Goal: Contribute content: Add original content to the website for others to see

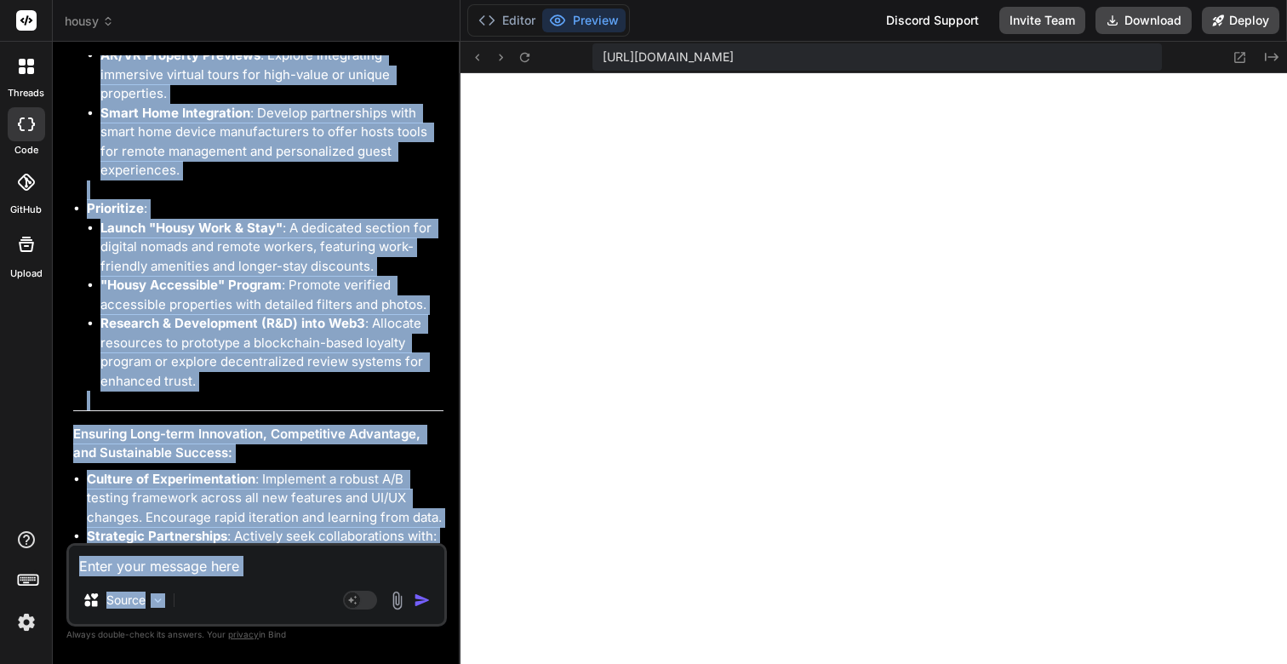
scroll to position [11772, 0]
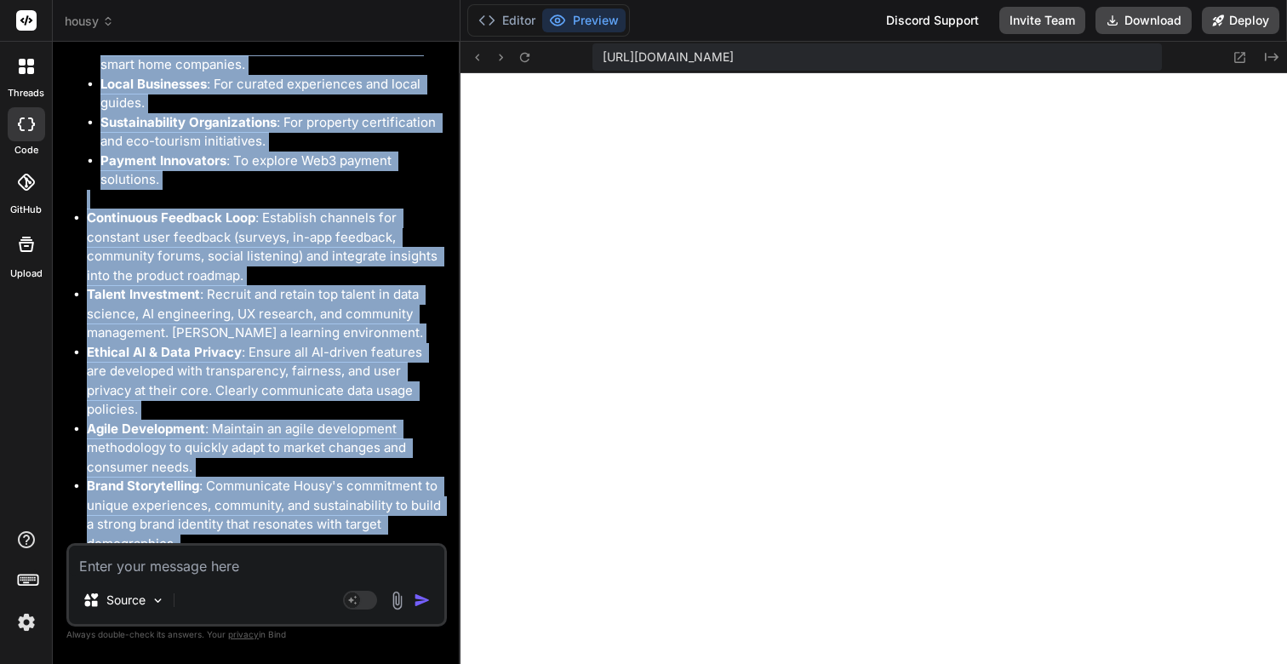
drag, startPoint x: 75, startPoint y: 75, endPoint x: 397, endPoint y: 530, distance: 557.5
copy div "Actionable Steps: Phase 1: Enhance Core Intelligence & Personalization (Short-t…"
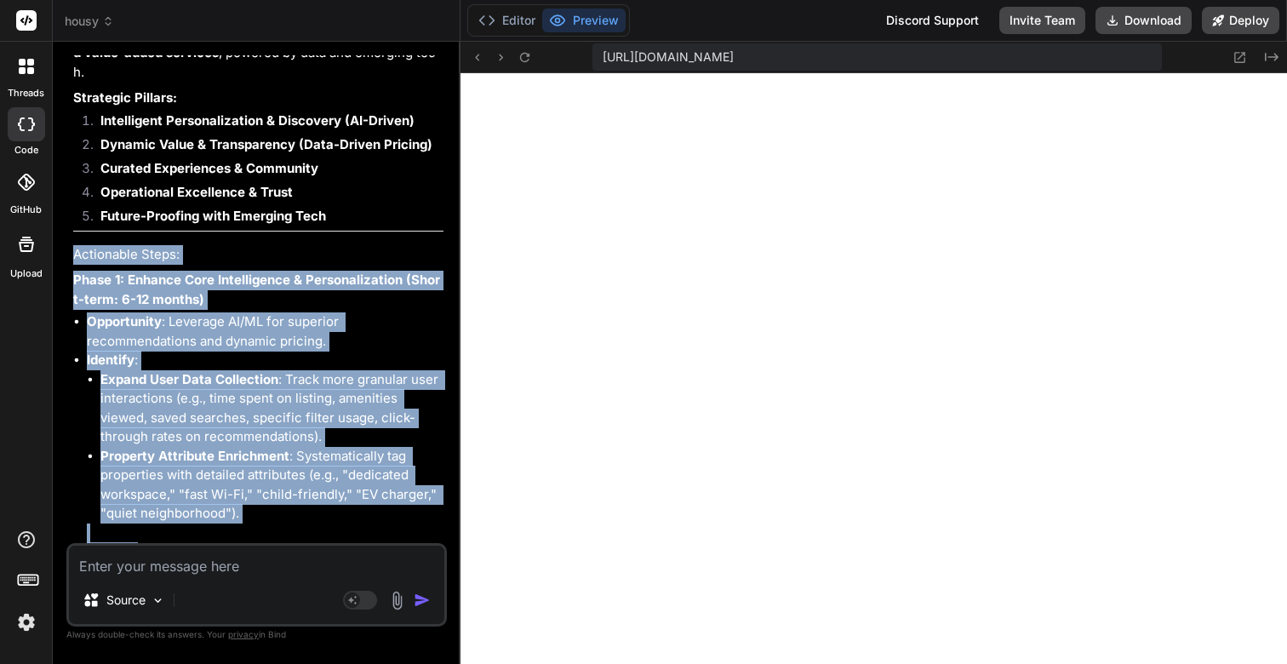
scroll to position [9378, 0]
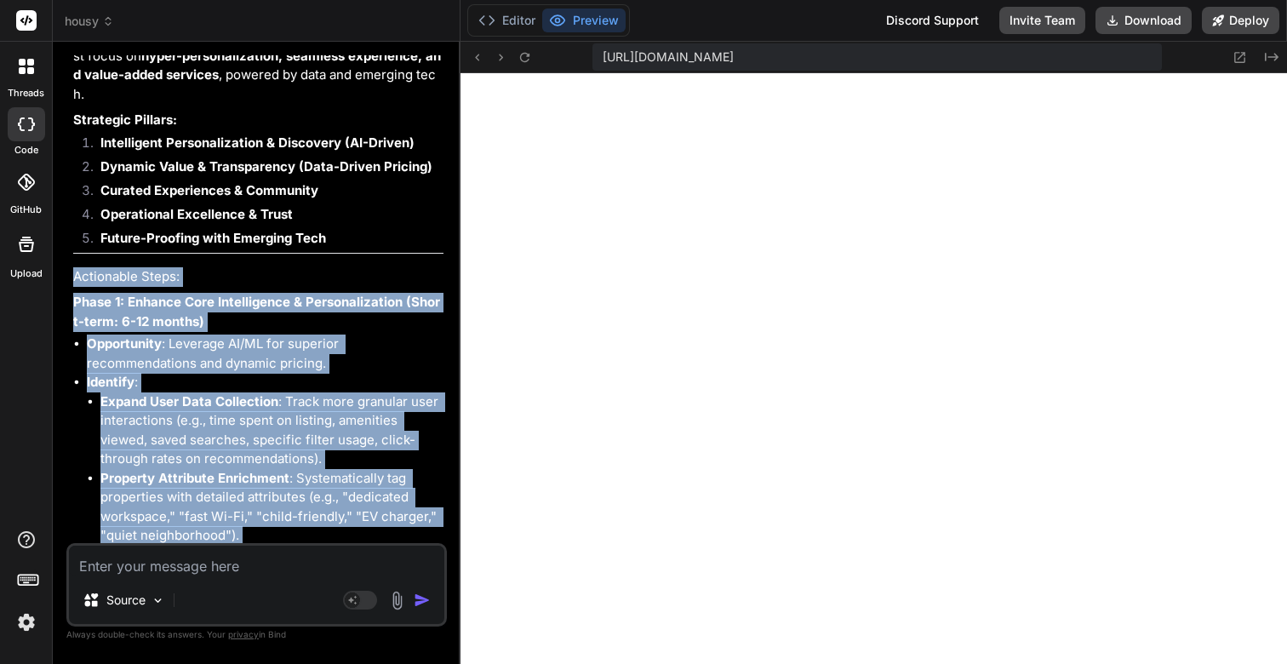
click at [368, 373] on li "Identify : Expand User Data Collection : Track more granular user interactions …" at bounding box center [265, 468] width 357 height 191
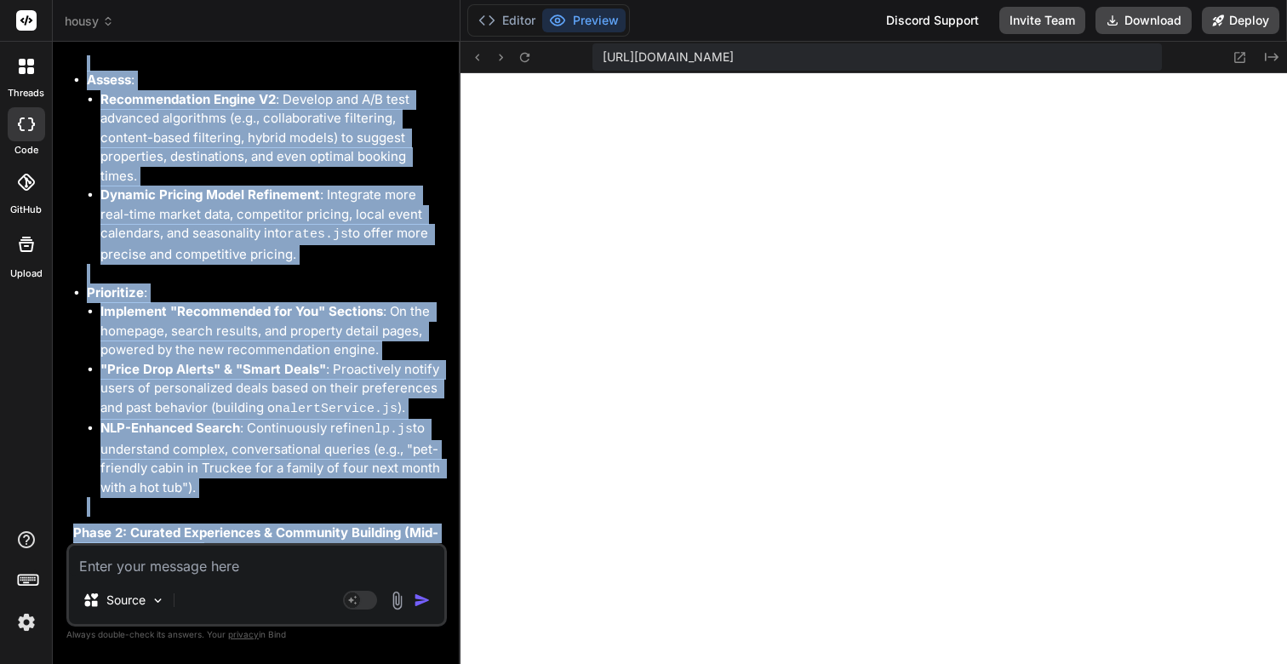
scroll to position [10040, 0]
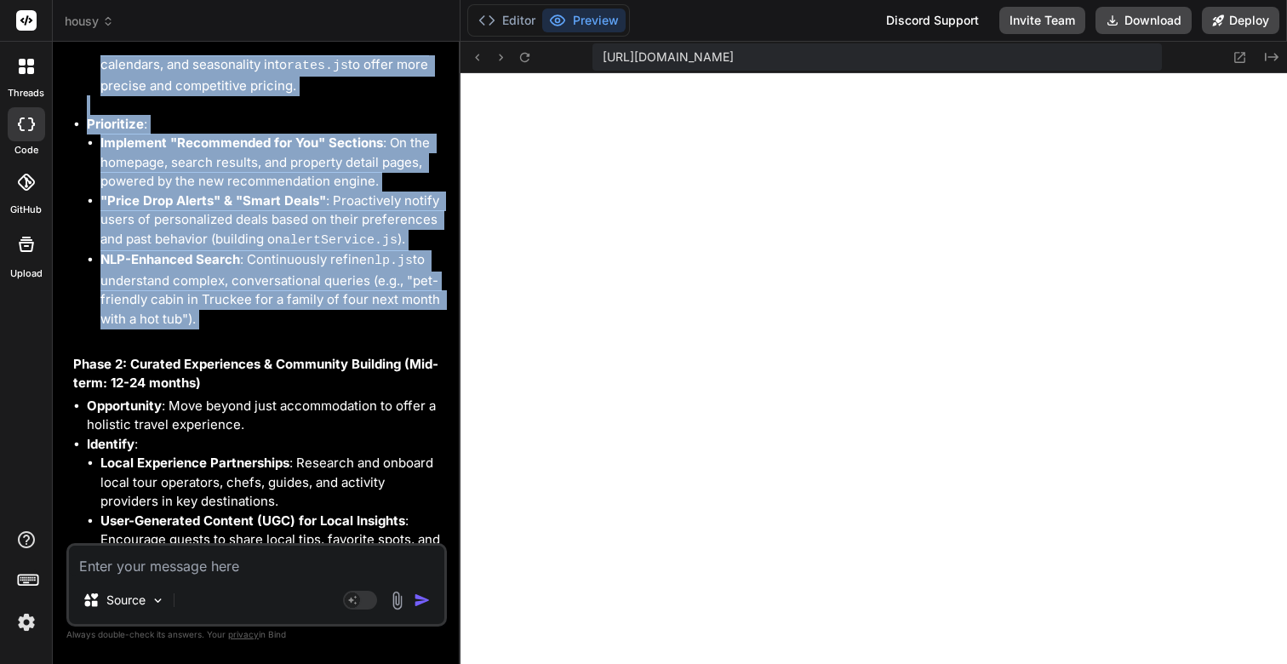
drag, startPoint x: 74, startPoint y: 229, endPoint x: 347, endPoint y: 253, distance: 274.2
copy div "Phase 1: Enhance Core Intelligence & Personalization (Short-term: 6-12 months) …"
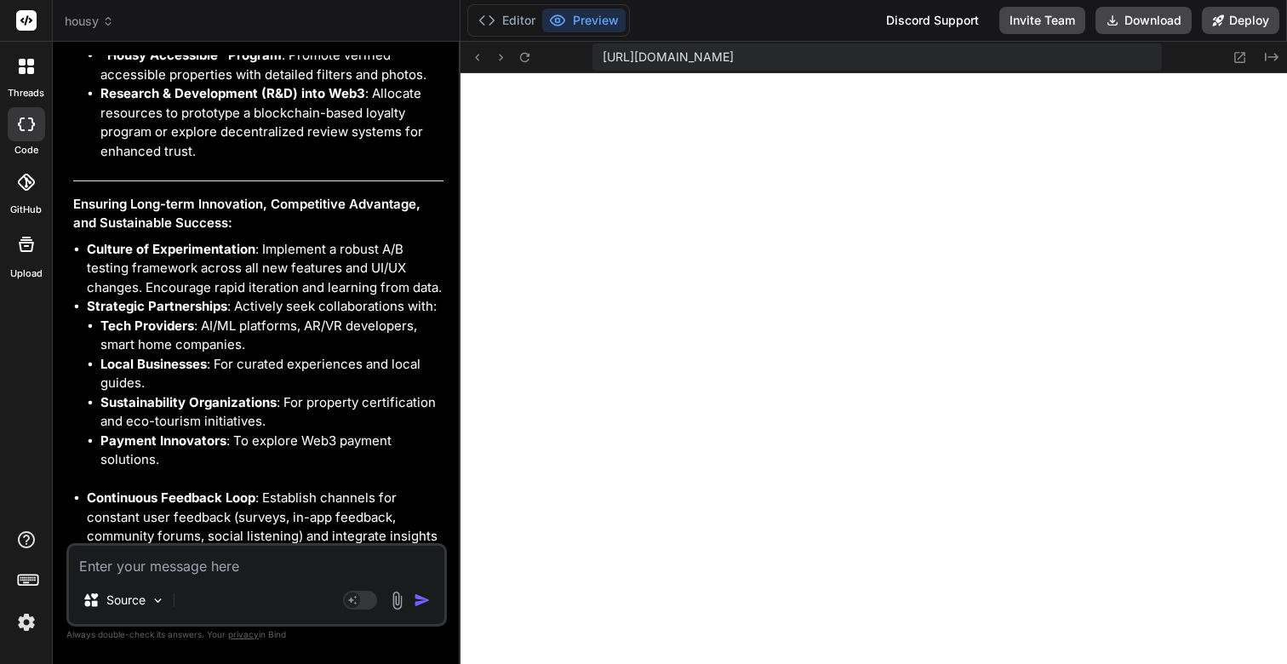
scroll to position [11772, 0]
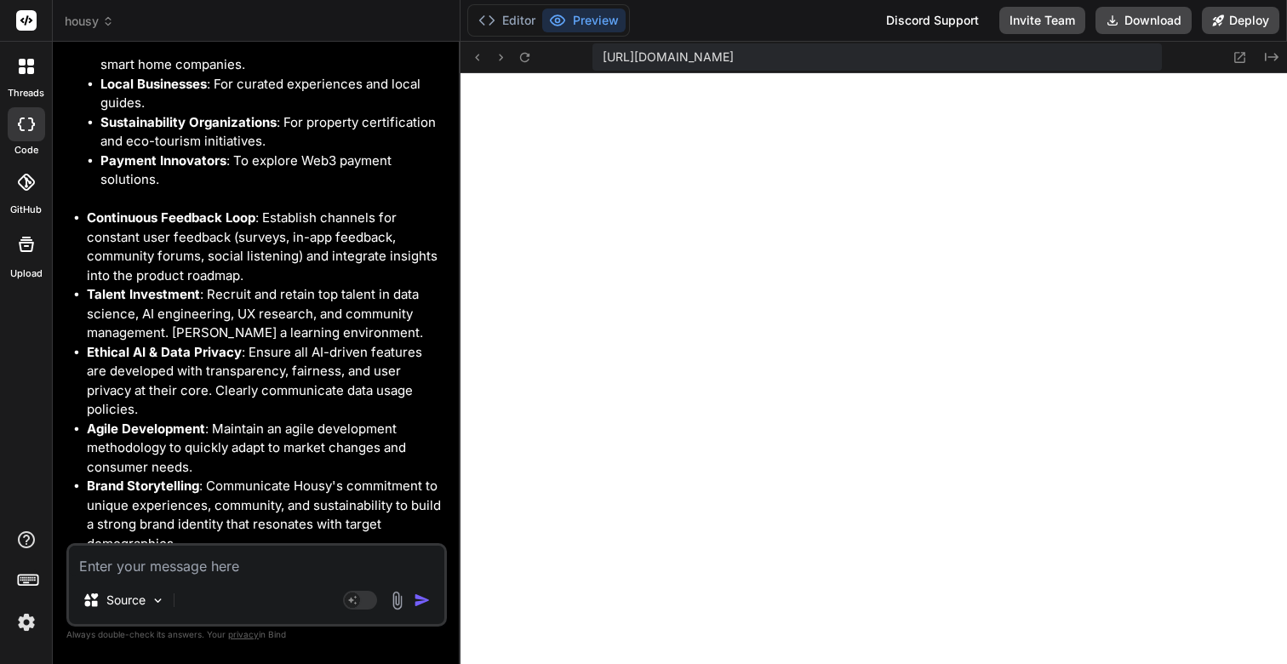
click at [193, 563] on textarea at bounding box center [256, 560] width 375 height 31
type textarea "T"
type textarea "x"
type textarea "Th"
type textarea "x"
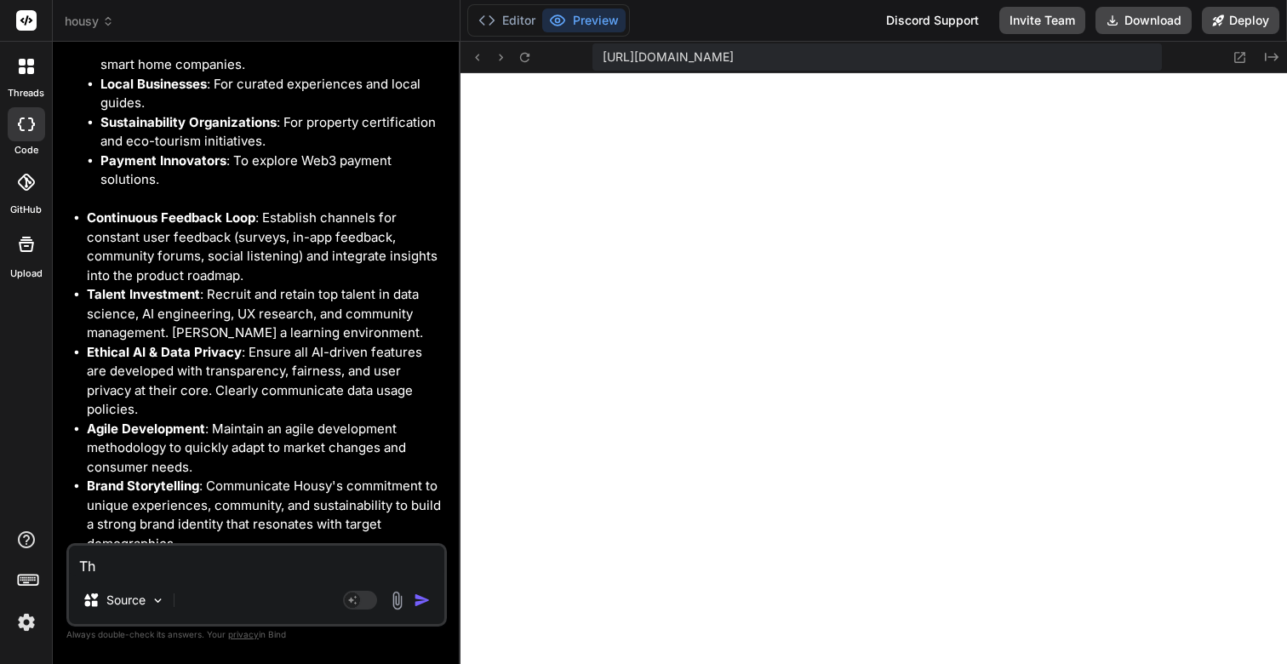
type textarea "Thi"
type textarea "x"
type textarea "This"
type textarea "x"
type textarea "This"
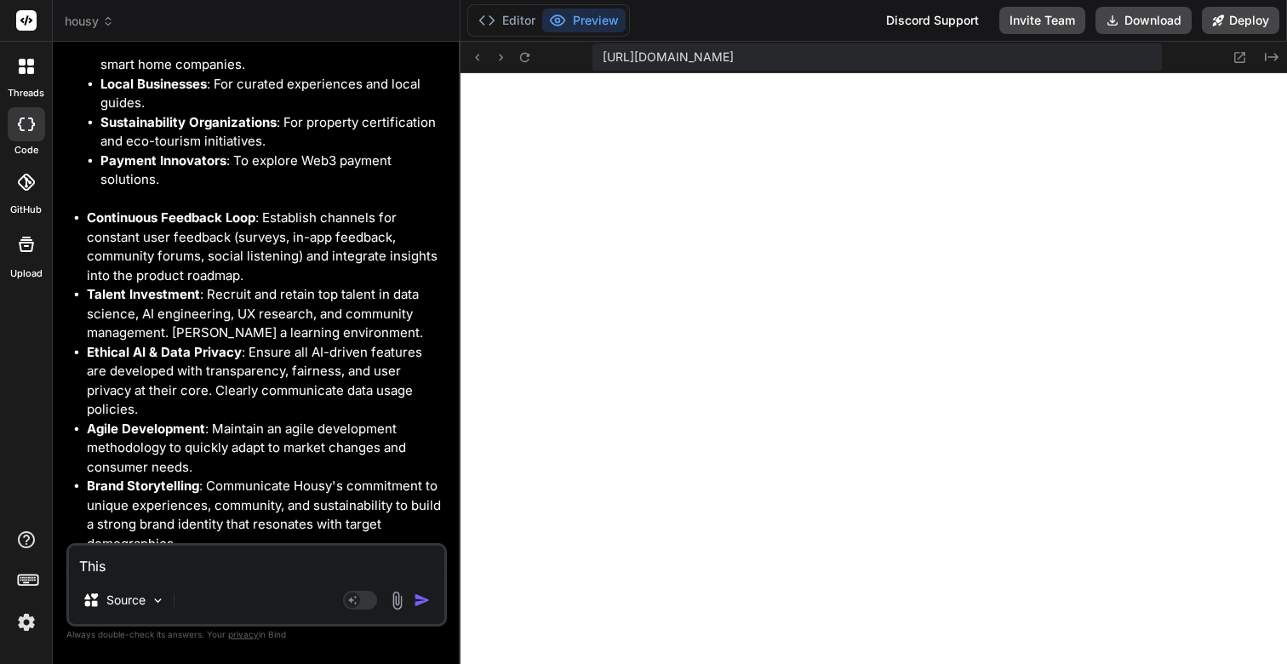
type textarea "x"
type textarea "This i"
type textarea "x"
type textarea "This is"
type textarea "x"
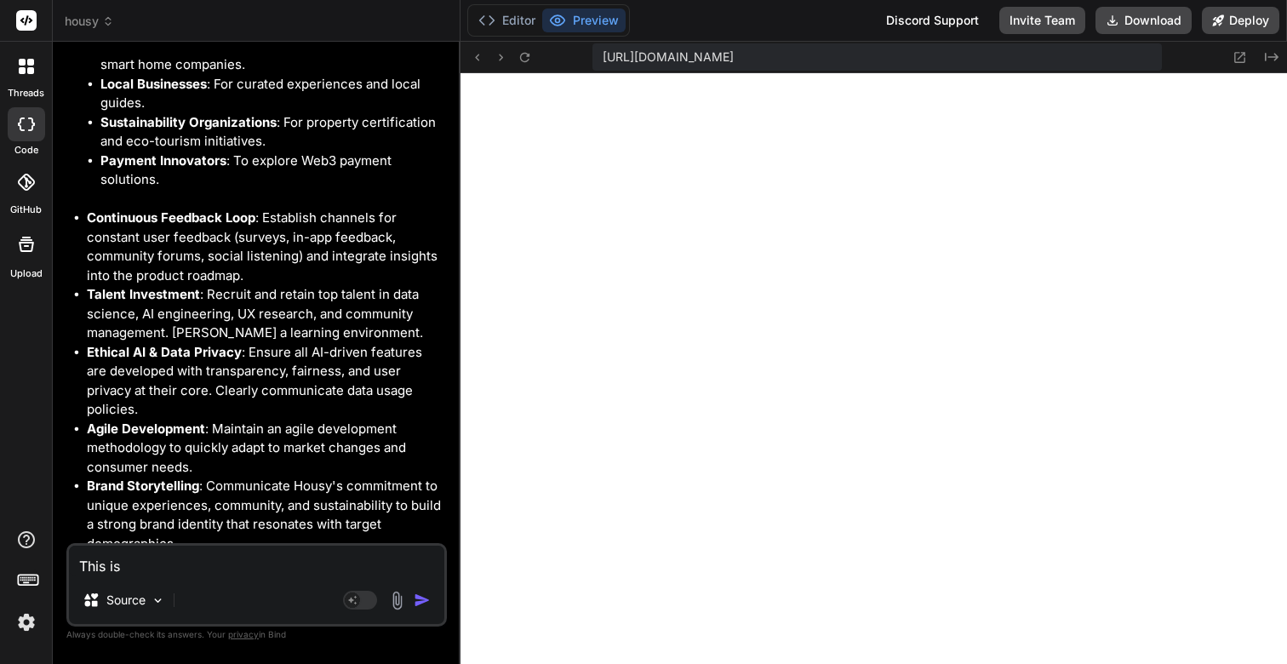
type textarea "This is"
type textarea "x"
type textarea "This is g"
type textarea "x"
type textarea "This is gr"
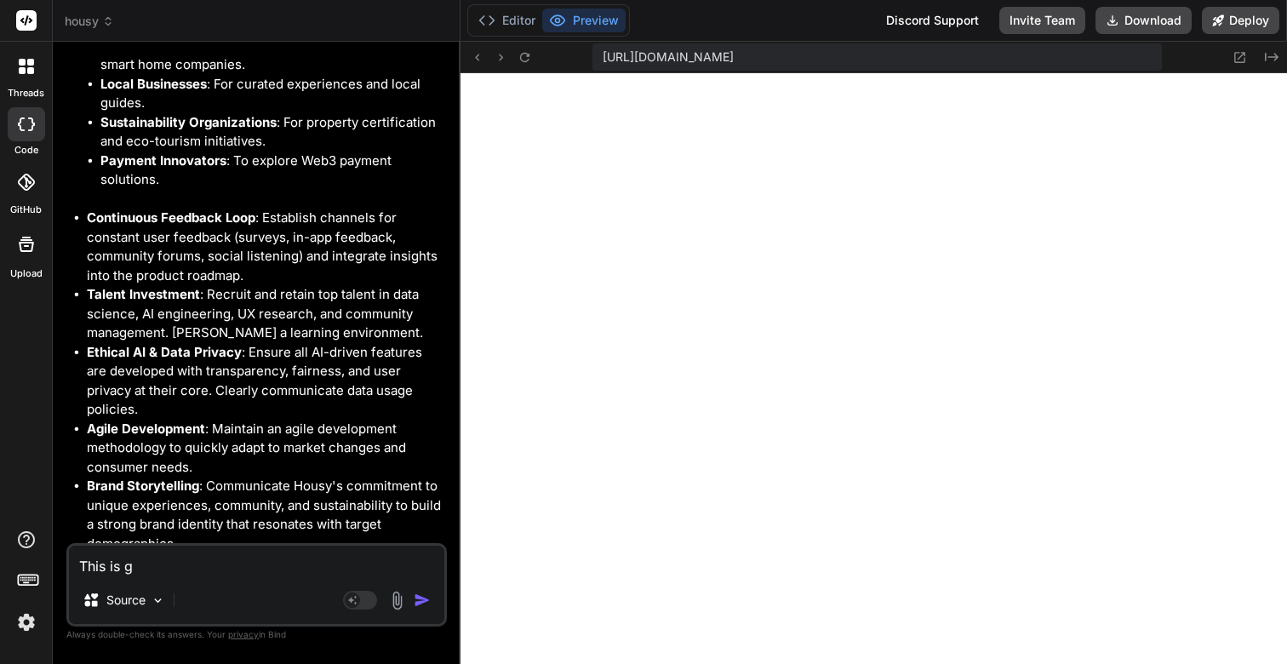
type textarea "x"
type textarea "This is gre"
type textarea "x"
type textarea "This is grea"
type textarea "x"
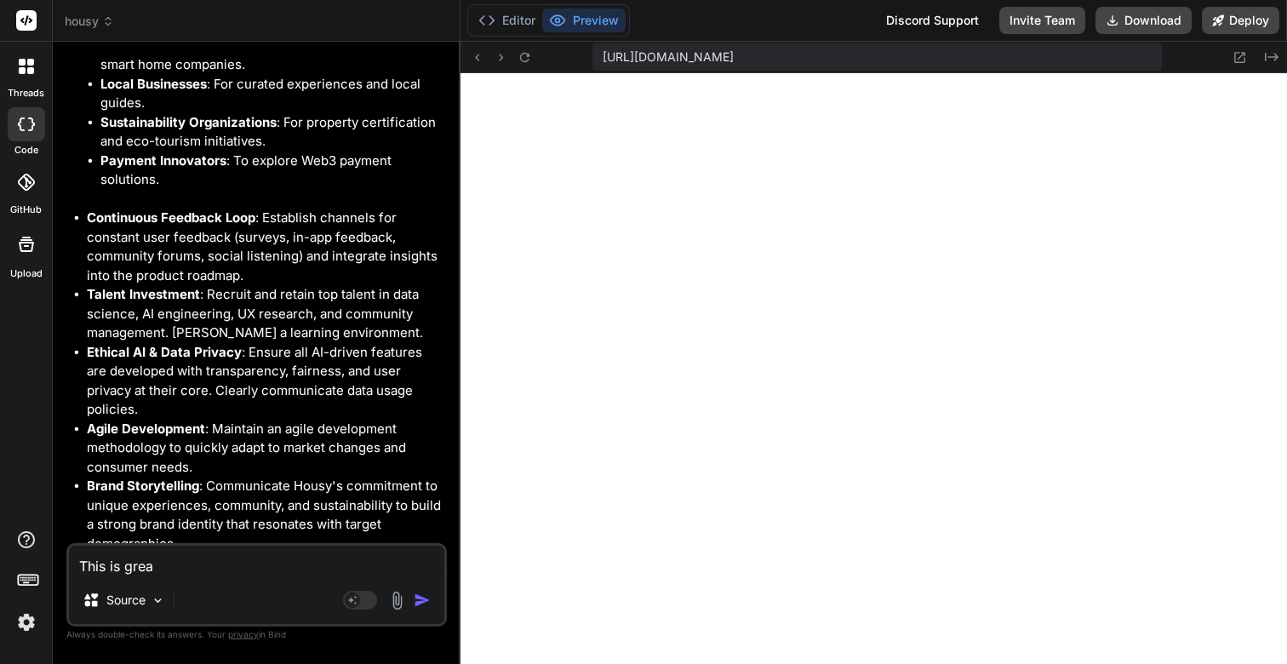
type textarea "This is great"
type textarea "x"
type textarea "This is great."
type textarea "x"
type textarea "This is great."
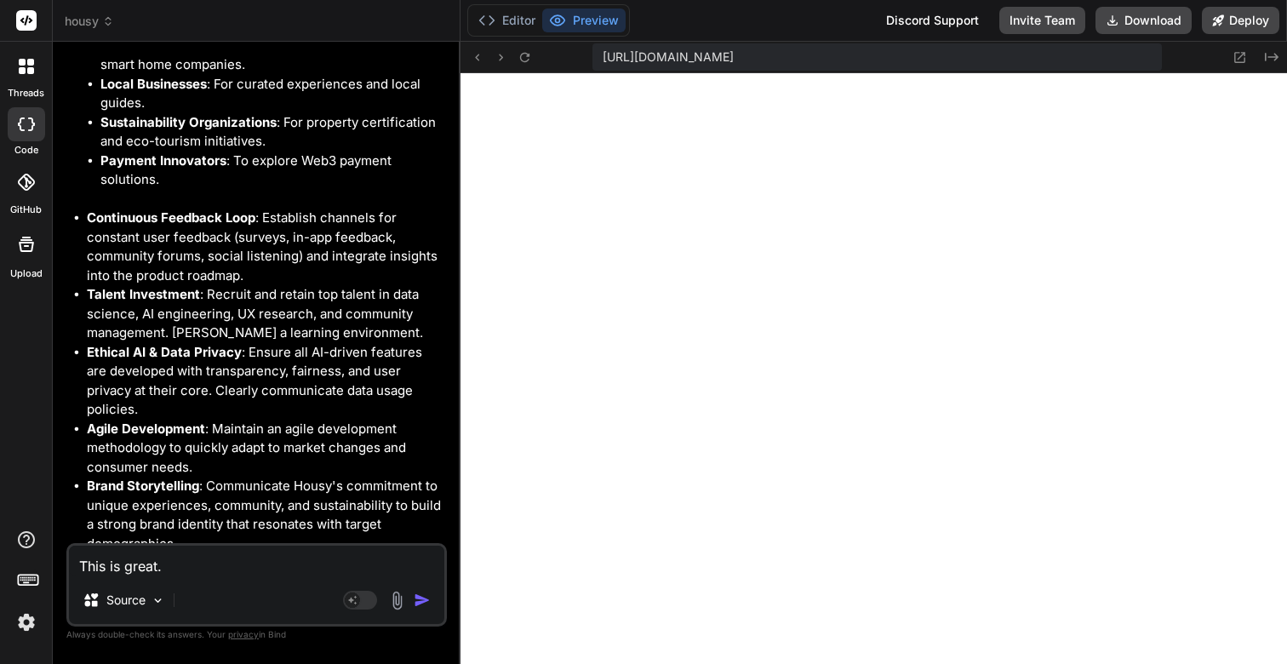
type textarea "x"
type textarea "This is great."
type textarea "x"
type textarea "This is great. N"
type textarea "x"
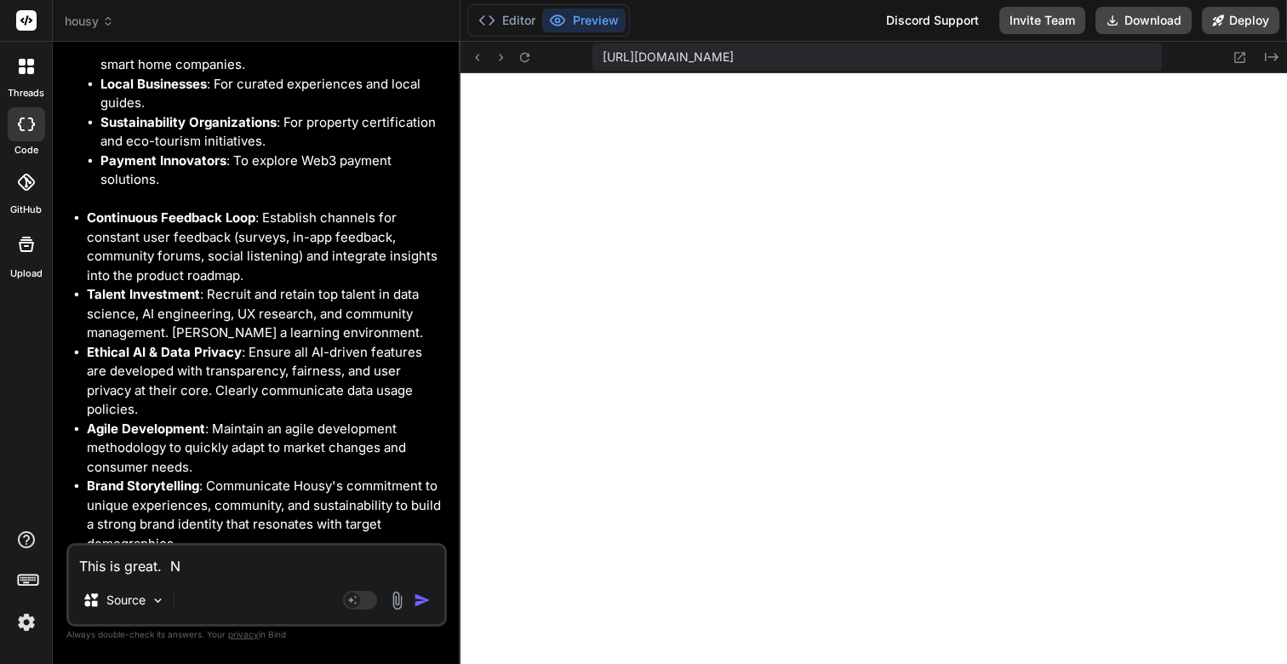
type textarea "This is great. No"
type textarea "x"
type textarea "This is great. Now"
type textarea "x"
type textarea "This is great. Now"
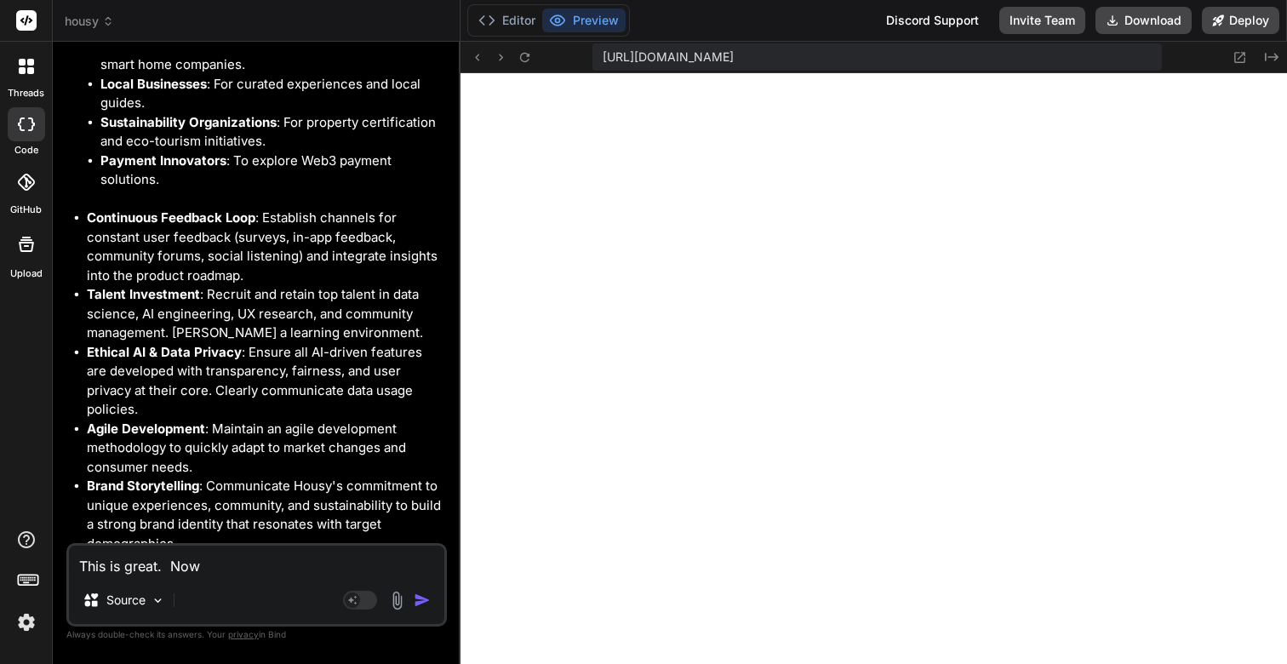
type textarea "x"
type textarea "This is great. Now l"
type textarea "x"
type textarea "This is great. Now le"
type textarea "x"
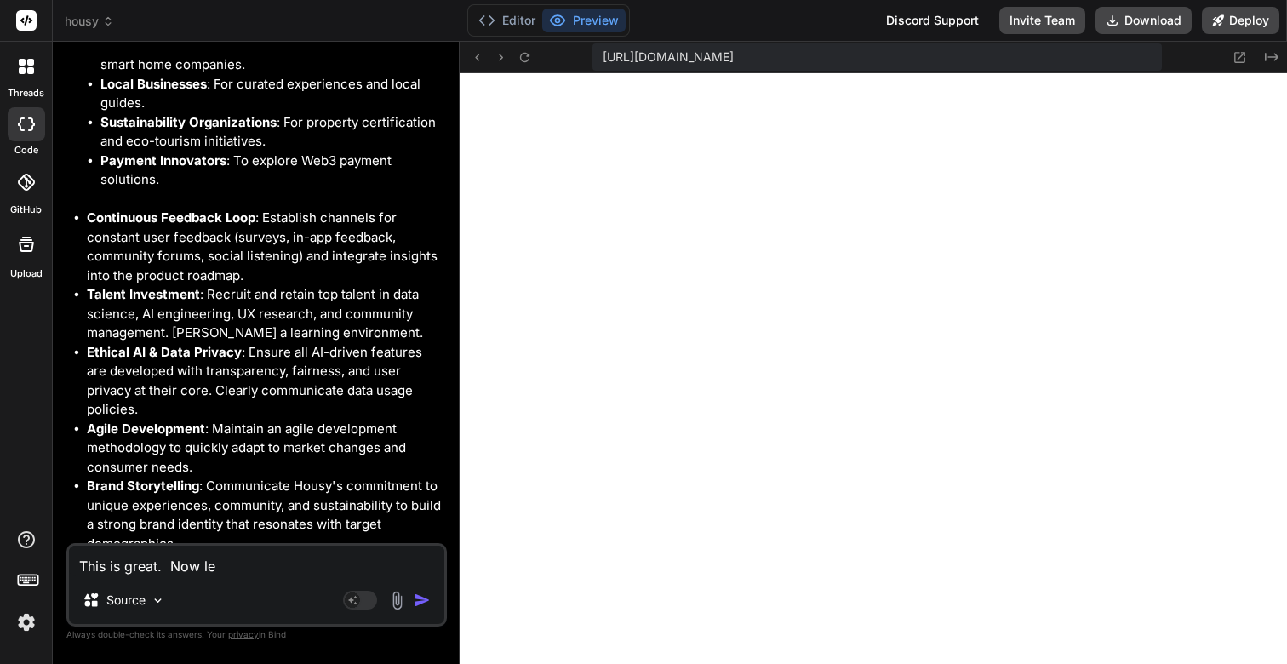
type textarea "This is great. Now let"
type textarea "x"
type textarea "This is great. Now lets"
type textarea "x"
type textarea "This is great. Now lets"
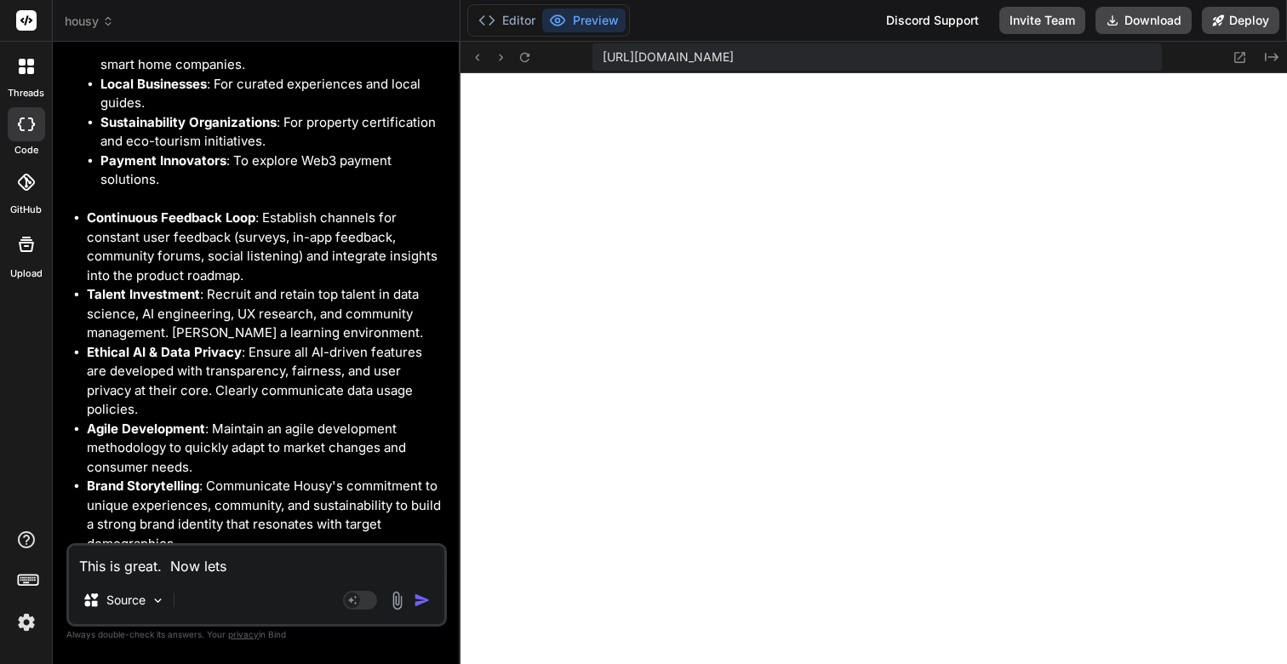
type textarea "x"
type textarea "This is great. Now lets w"
type textarea "x"
type textarea "This is great. Now lets wo"
type textarea "x"
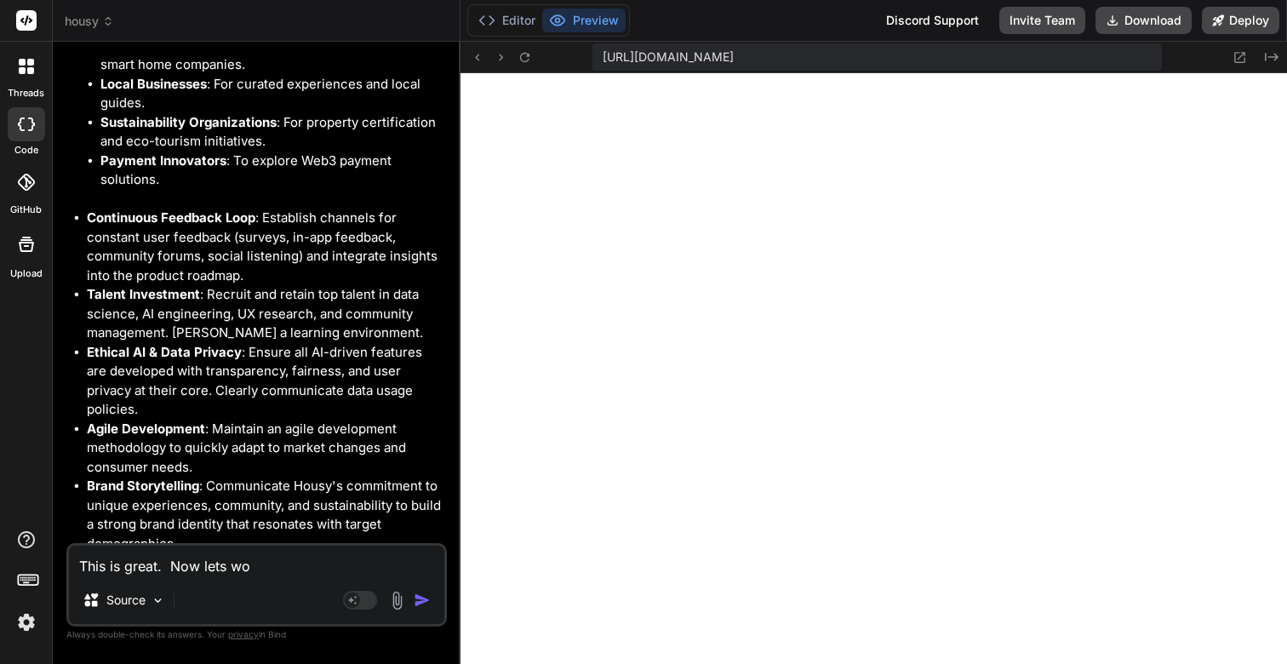
type textarea "This is great. Now lets wor"
type textarea "x"
type textarea "This is great. Now lets work"
type textarea "x"
type textarea "This is great. Now lets work"
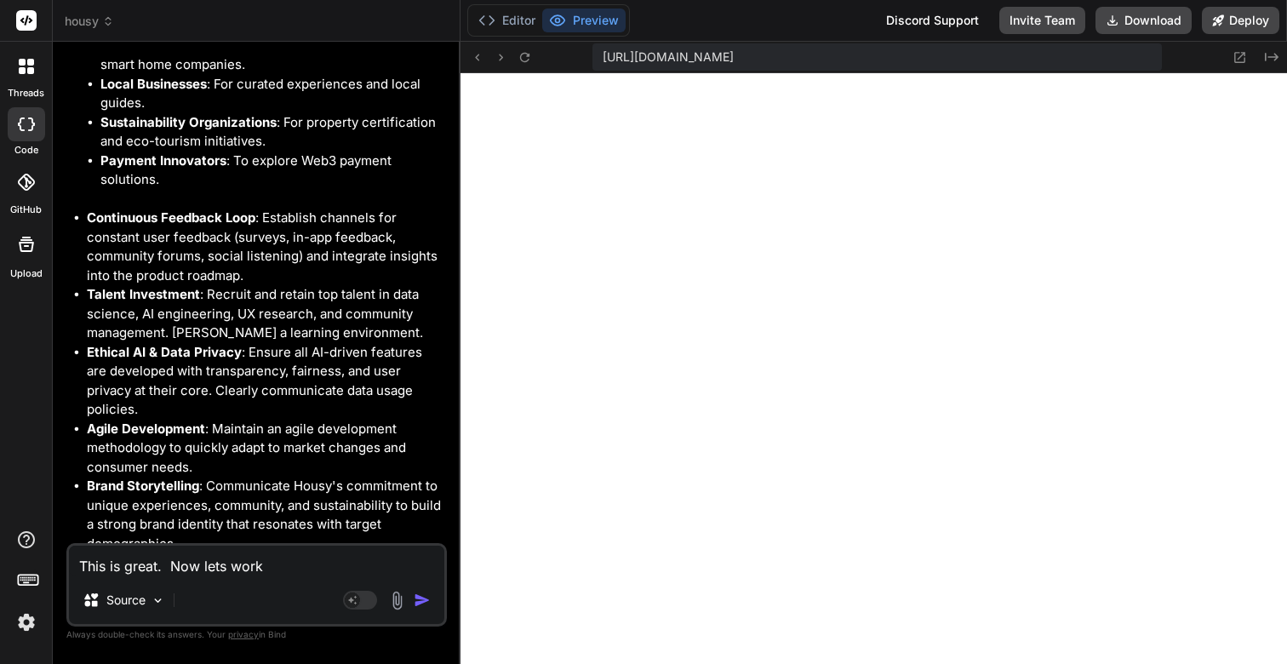
type textarea "x"
type textarea "This is great. Now lets work i"
type textarea "x"
type textarea "This is great. Now lets work in"
type textarea "x"
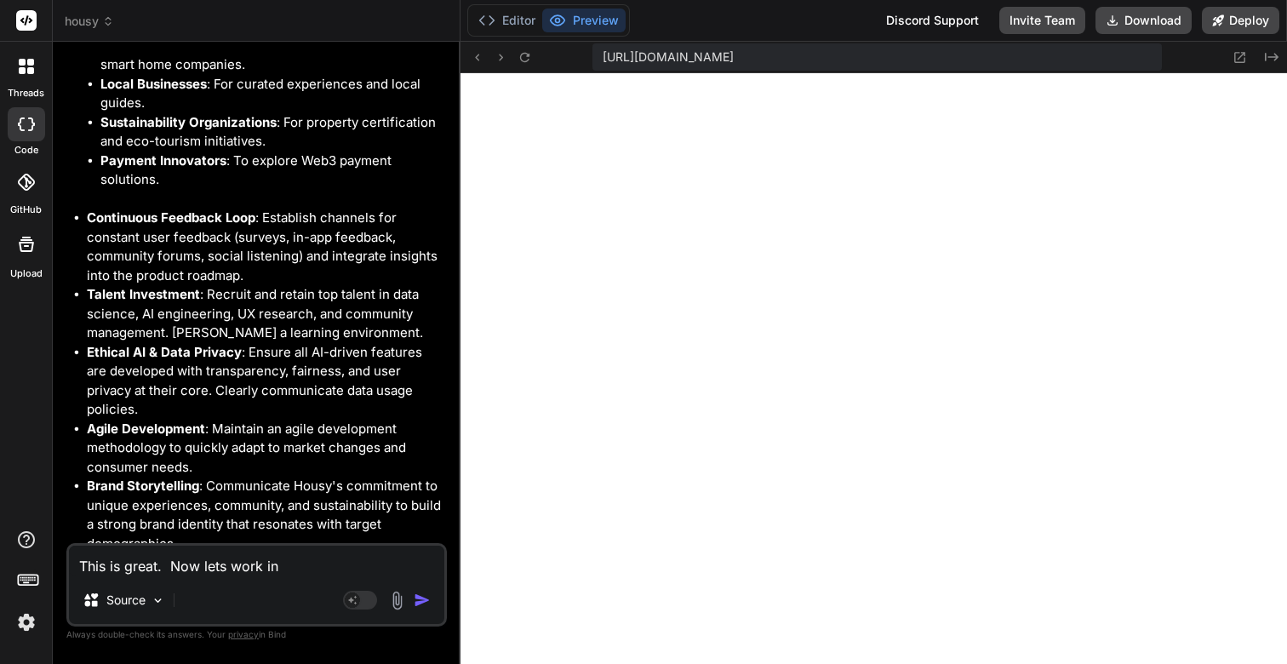
type textarea "This is great. Now lets work in"
type textarea "x"
type textarea "This is great. Now lets work in d"
type textarea "x"
type textarea "This is great. Now lets work in de"
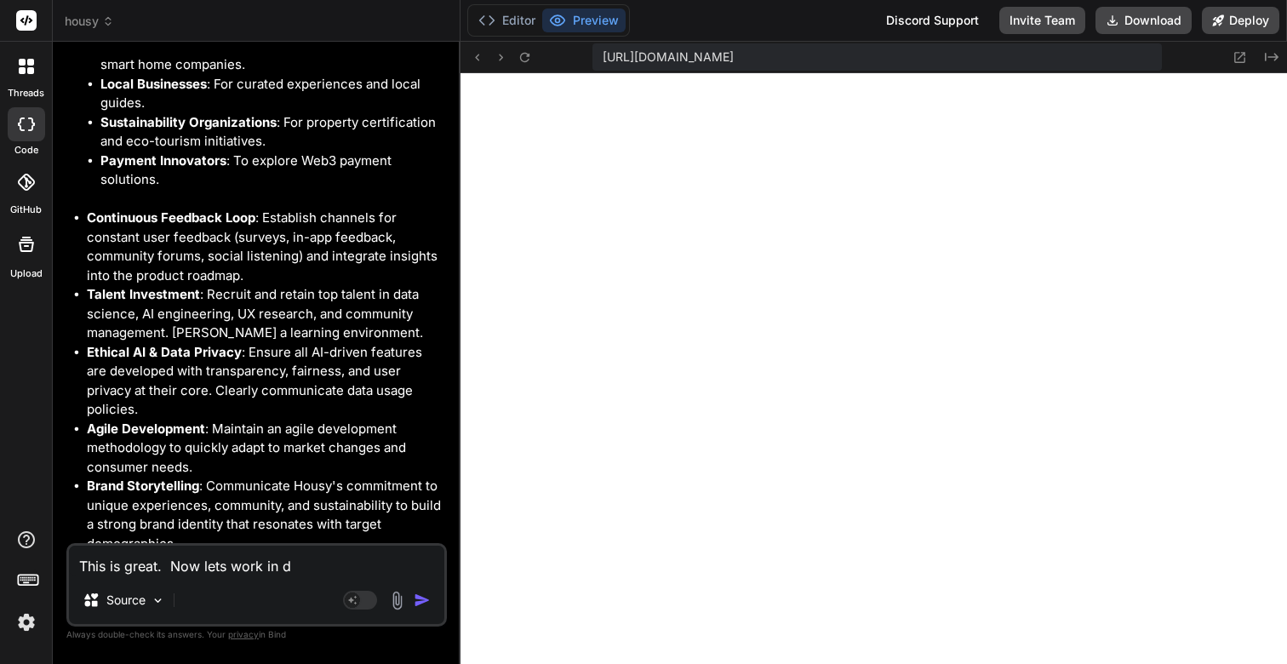
type textarea "x"
type textarea "This is great. Now lets work in des"
type textarea "x"
type textarea "This is great. Now lets work in desi"
type textarea "x"
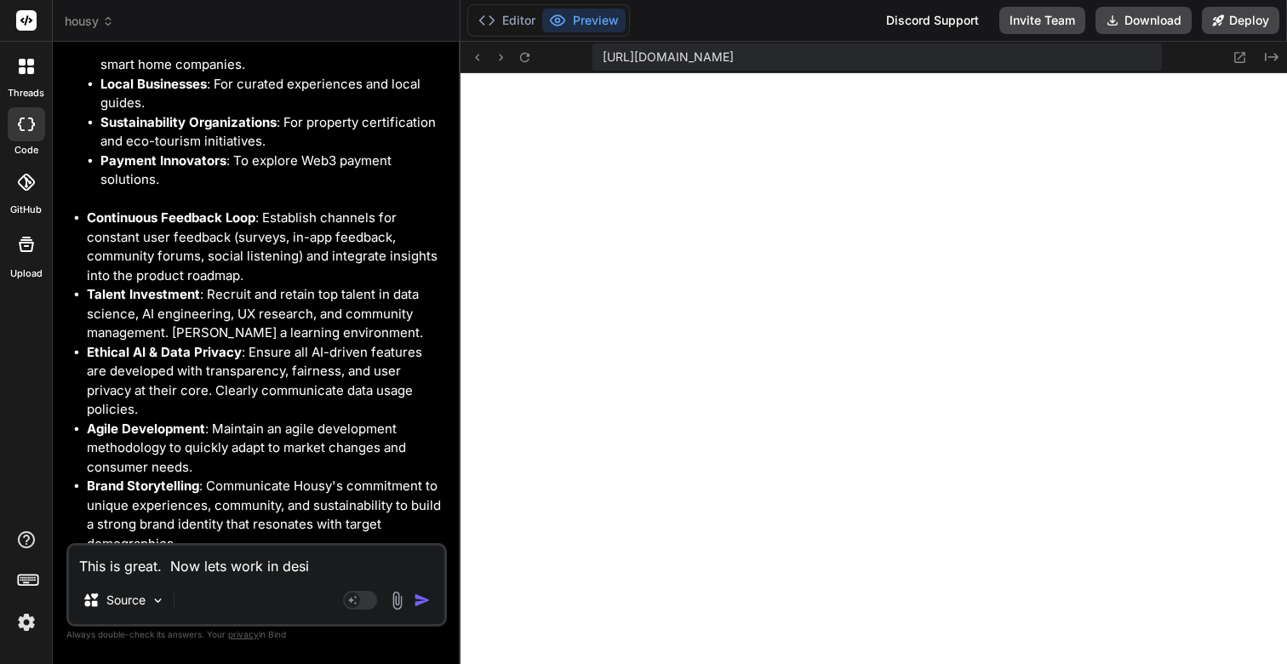
type textarea "This is great. Now lets work in desig"
type textarea "x"
type textarea "This is great. Now lets work in design"
type textarea "x"
type textarea "This is great. Now lets work in designi"
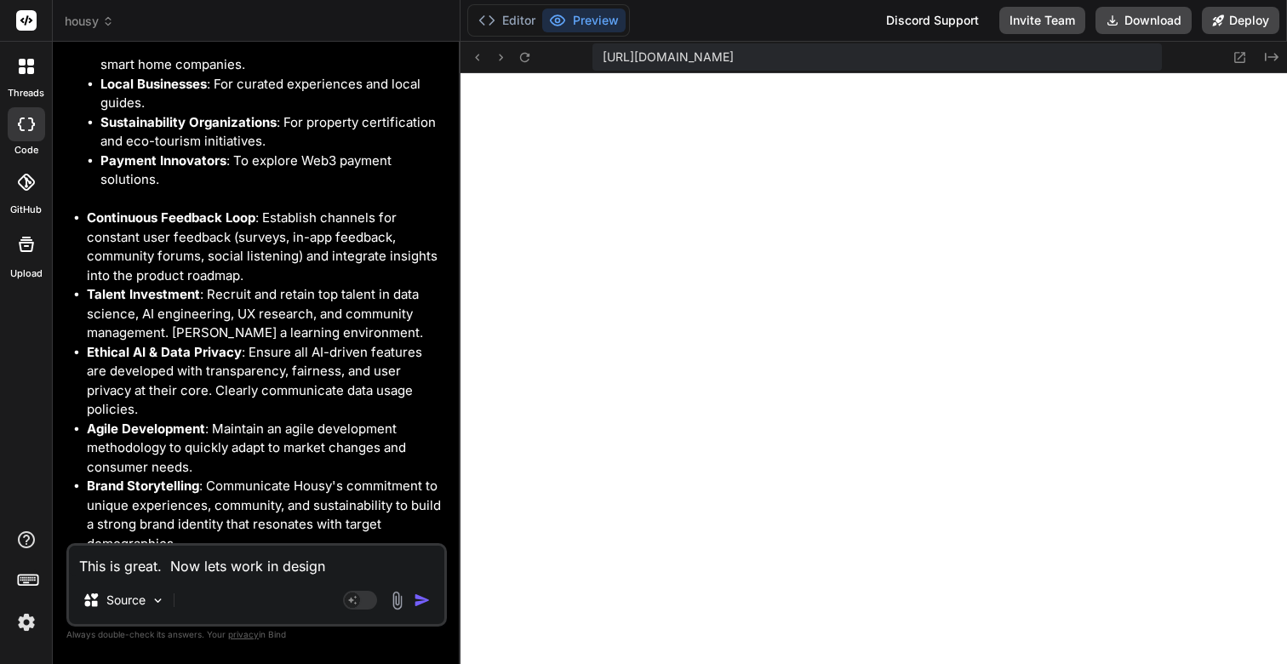
type textarea "x"
type textarea "This is great. Now lets work in designin"
type textarea "x"
type textarea "This is great. Now lets work in designing"
type textarea "x"
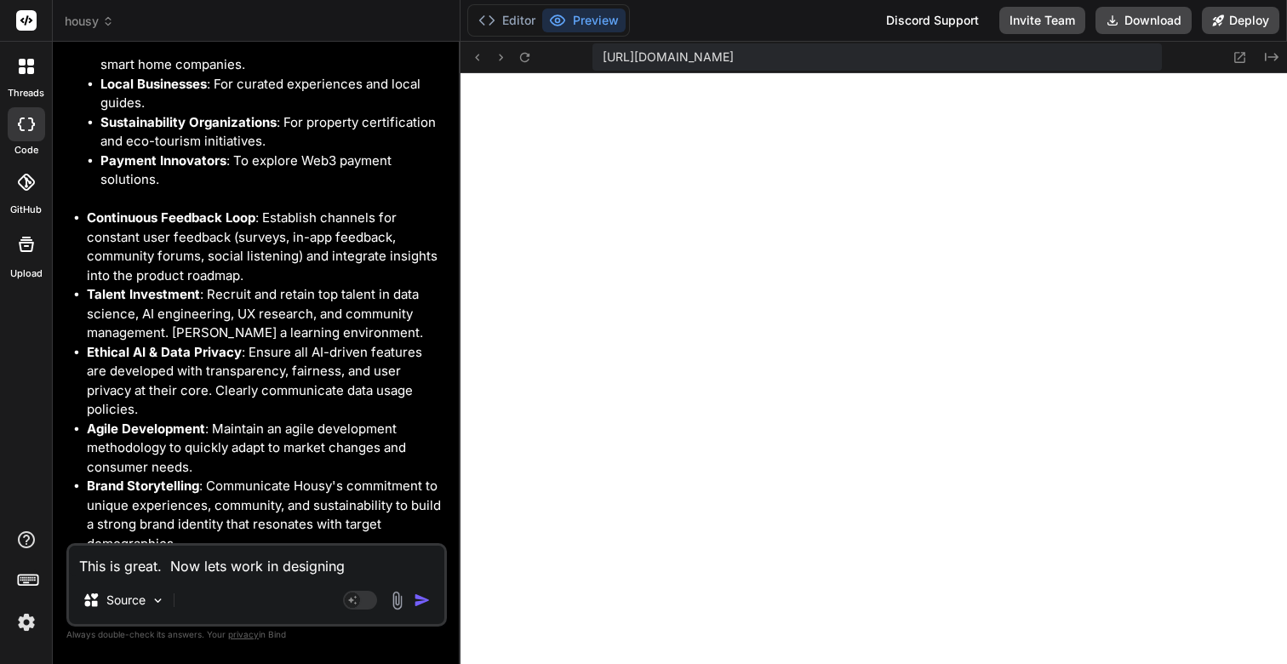
type textarea "This is great. Now lets work in designing,"
type textarea "x"
type textarea "This is great. Now lets work in designing,"
type textarea "x"
type textarea "This is great. Now lets work in designing, c"
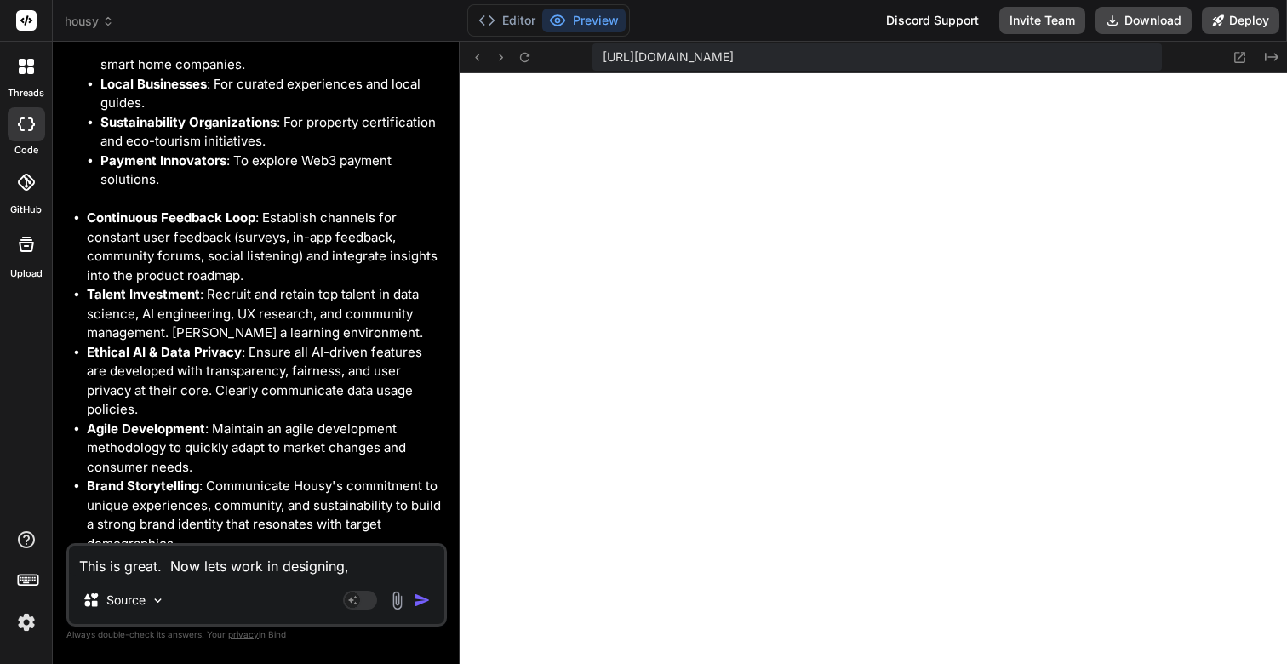
type textarea "x"
type textarea "This is great. Now lets work in designing, co"
type textarea "x"
type textarea "This is great. Now lets work in designing, cod"
type textarea "x"
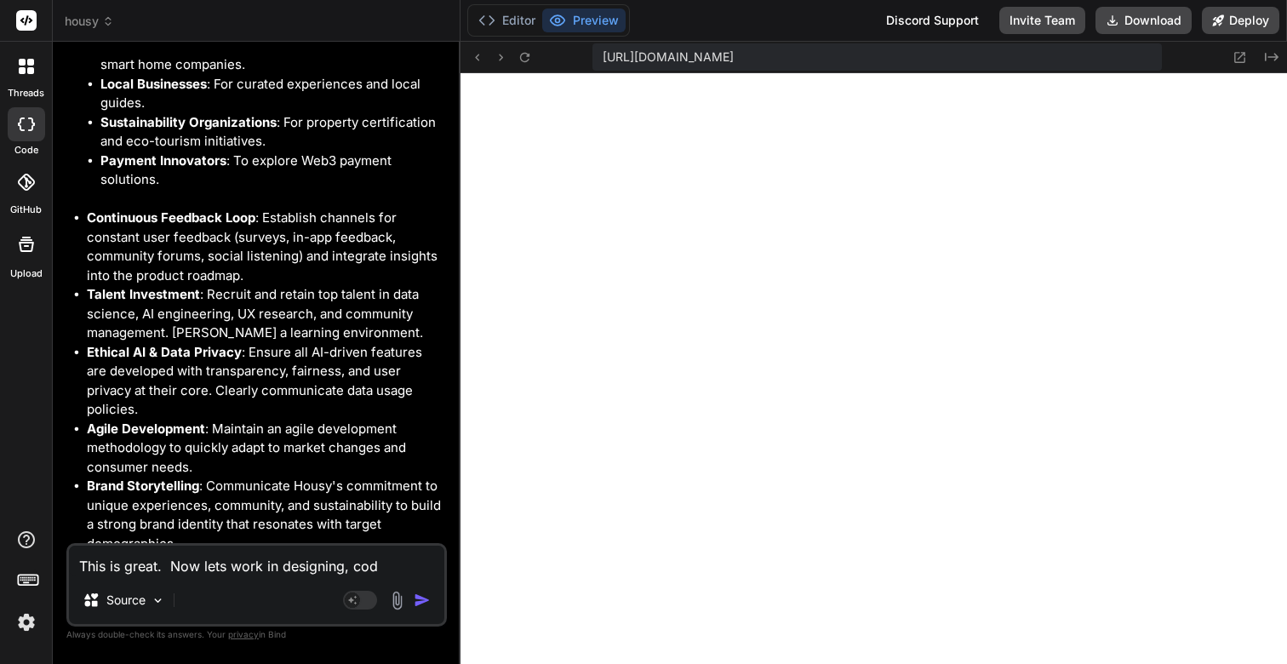
type textarea "This is great. Now lets work in designing, codi"
type textarea "x"
type textarea "This is great. Now lets work in designing, codin"
type textarea "x"
type textarea "This is great. Now lets work in designing, coding"
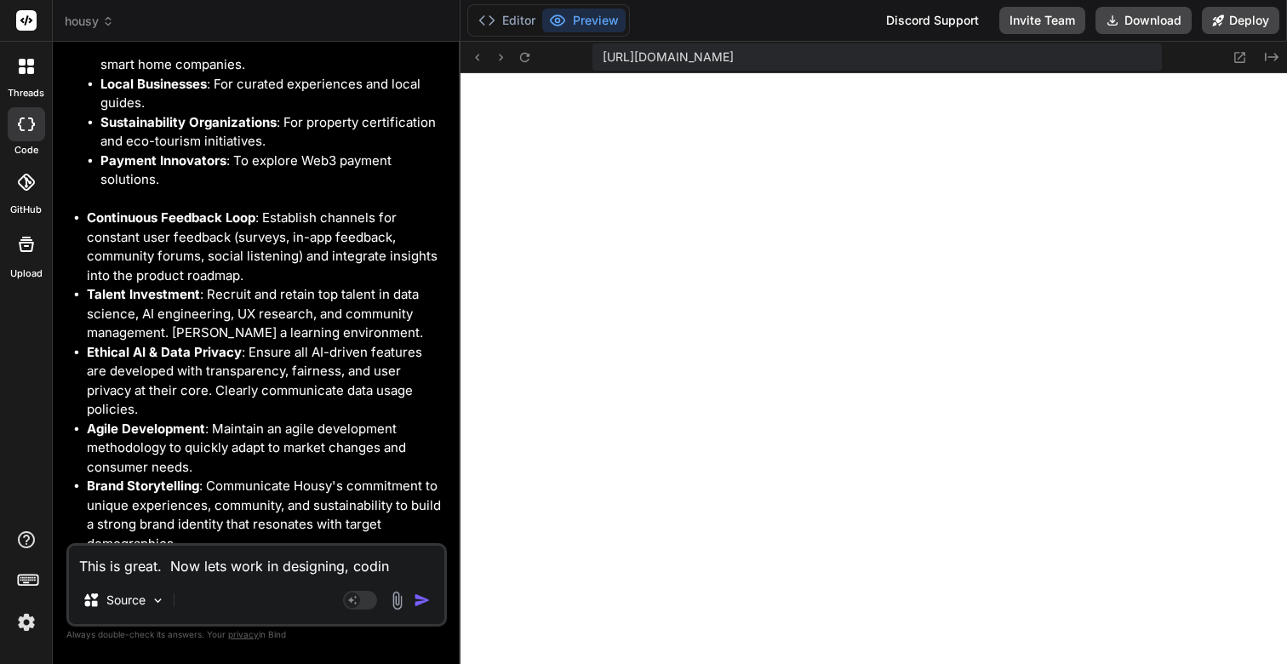
type textarea "x"
type textarea "This is great. Now lets work in designing, coding"
type textarea "x"
type textarea "This is great. Now lets work in designing, coding a"
type textarea "x"
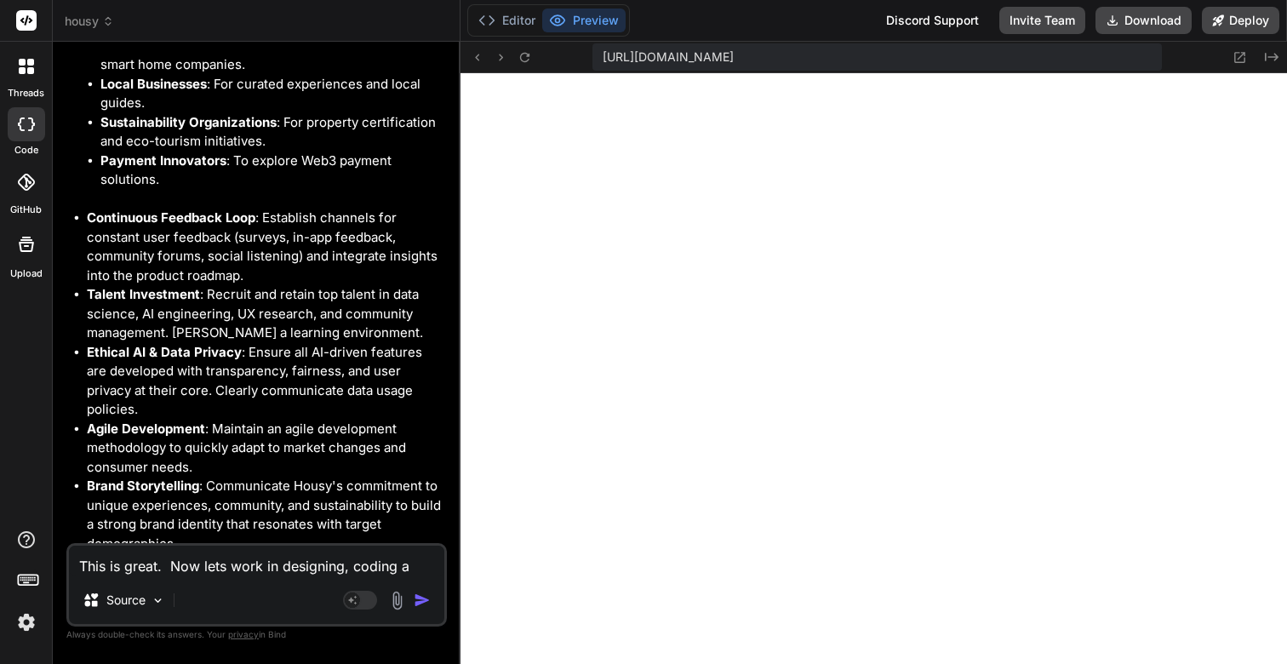
type textarea "This is great. Now lets work in designing, coding an"
type textarea "x"
type textarea "This is great. Now lets work in designing, coding and"
type textarea "x"
type textarea "This is great. Now lets work in designing, coding and"
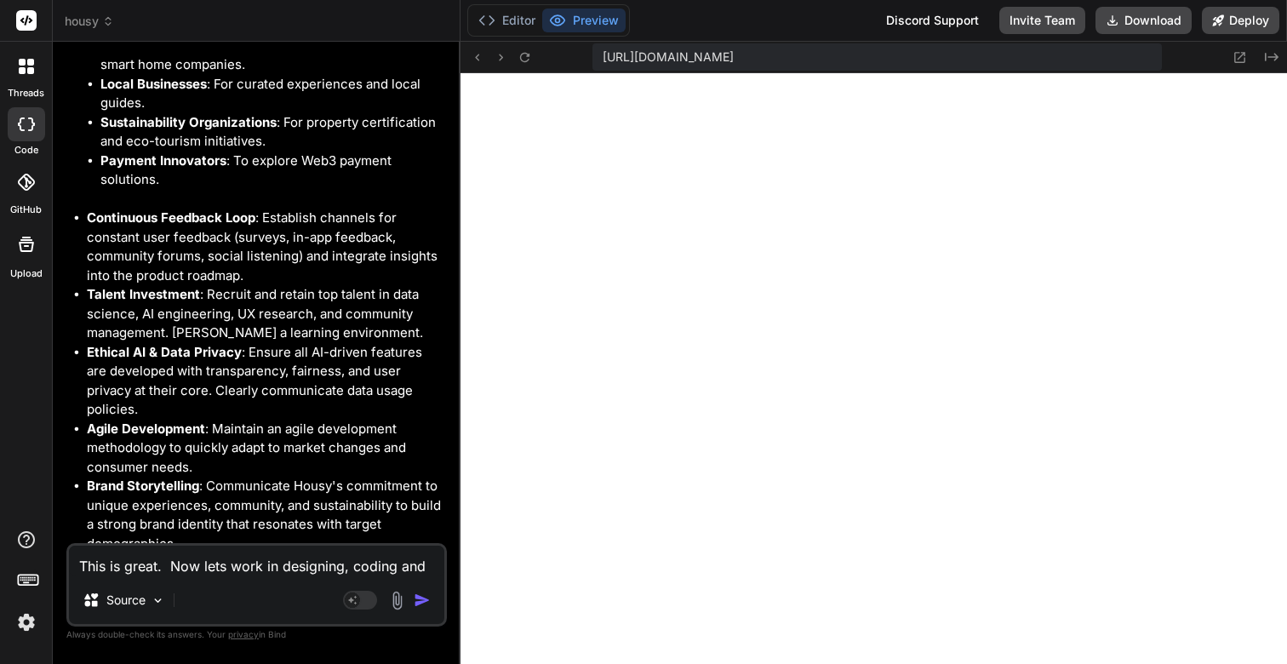
type textarea "x"
type textarea "This is great. Now lets work in designing, coding and i"
type textarea "x"
type textarea "This is great. Now lets work in designing, coding and im"
type textarea "x"
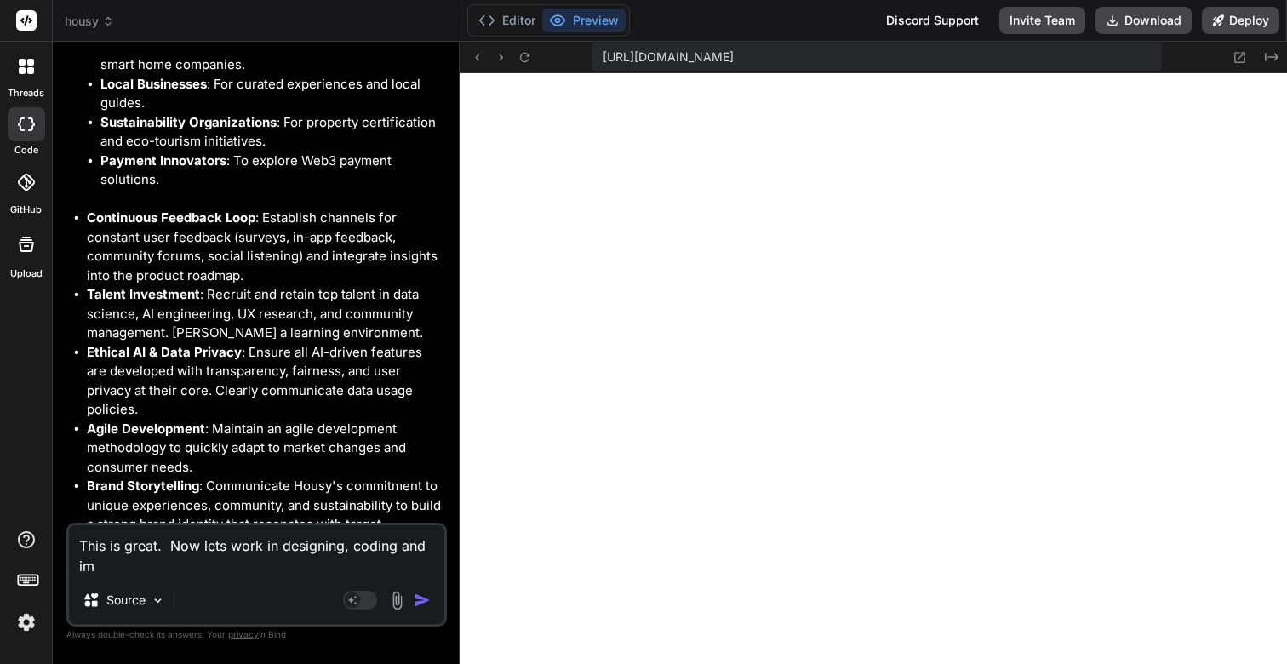
type textarea "This is great. Now lets work in designing, coding and imp"
type textarea "x"
type textarea "This is great. Now lets work in designing, coding and impl"
type textarea "x"
type textarea "This is great. Now lets work in designing, coding and imple"
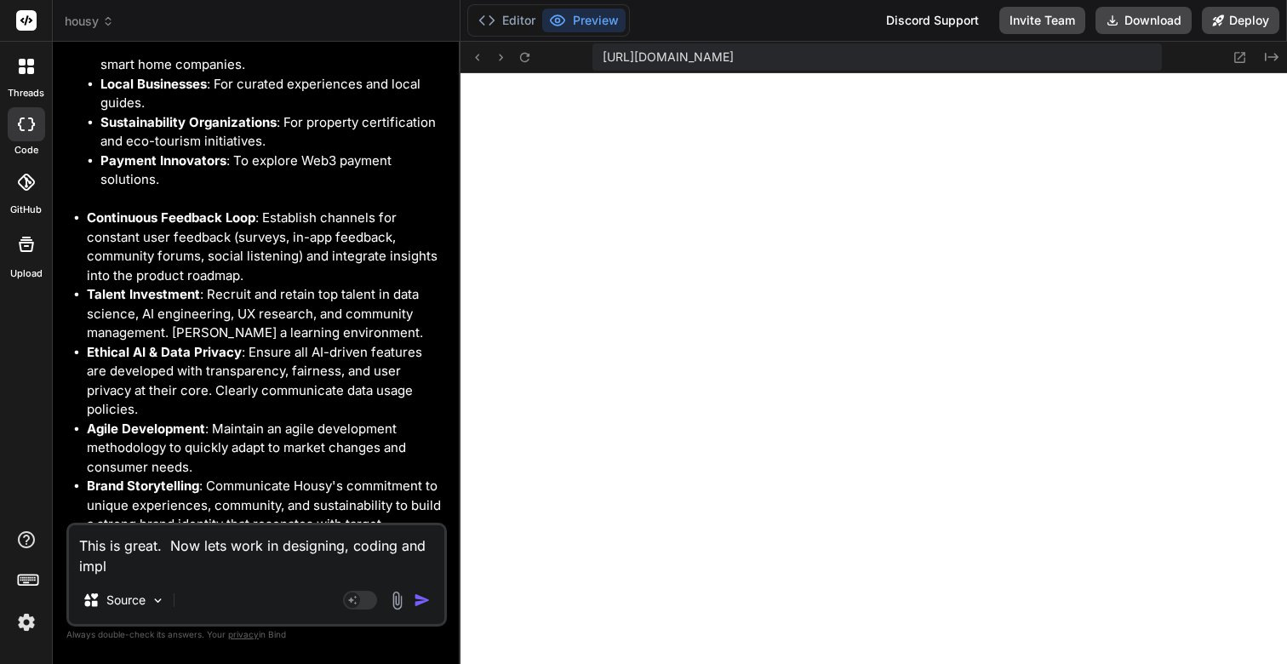
type textarea "x"
type textarea "This is great. Now lets work in designing, coding and implem"
type textarea "x"
type textarea "This is great. Now lets work in designing, coding and imple"
type textarea "x"
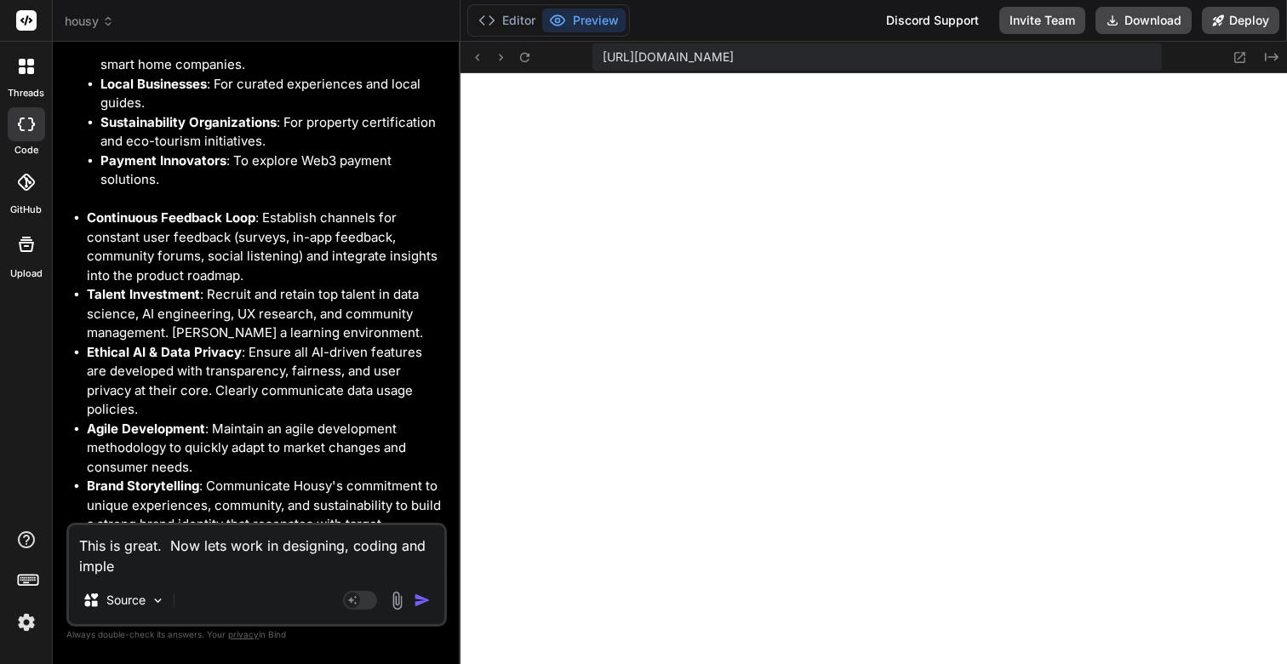
type textarea "This is great. Now lets work in designing, coding and impl"
type textarea "x"
type textarea "This is great. Now lets work in designing, coding and imp"
type textarea "x"
type textarea "This is great. Now lets work in designing, coding and im"
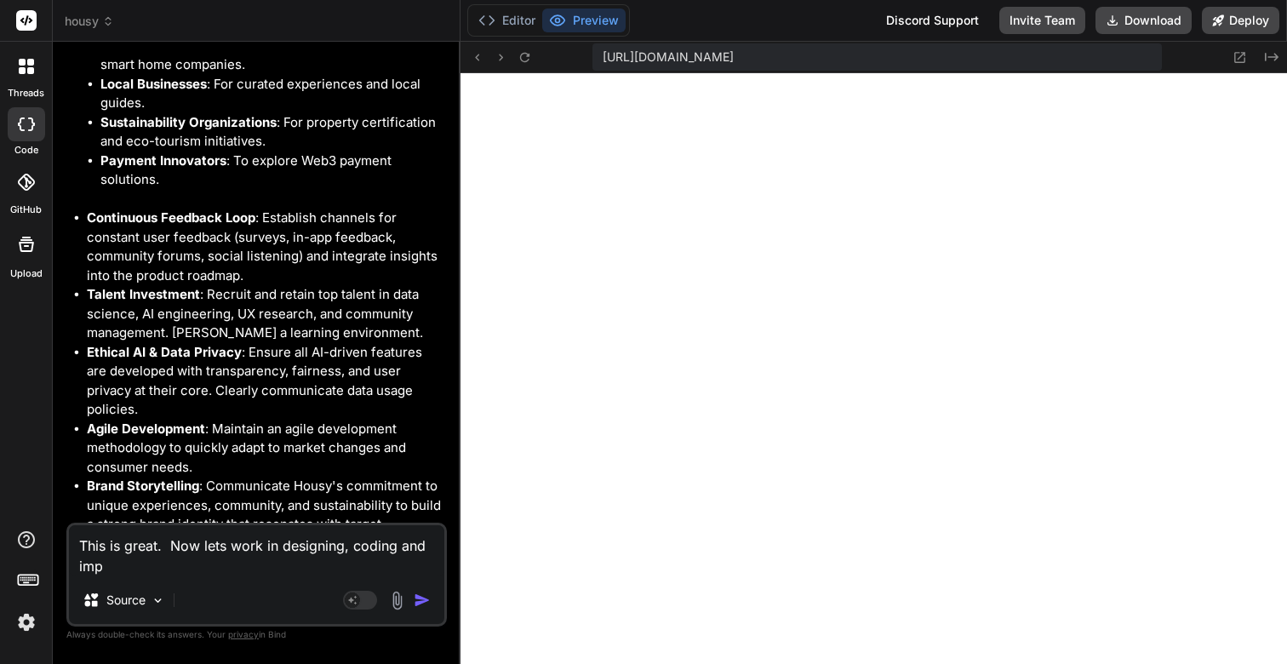
type textarea "x"
type textarea "This is great. Now lets work in designing, coding and i"
type textarea "x"
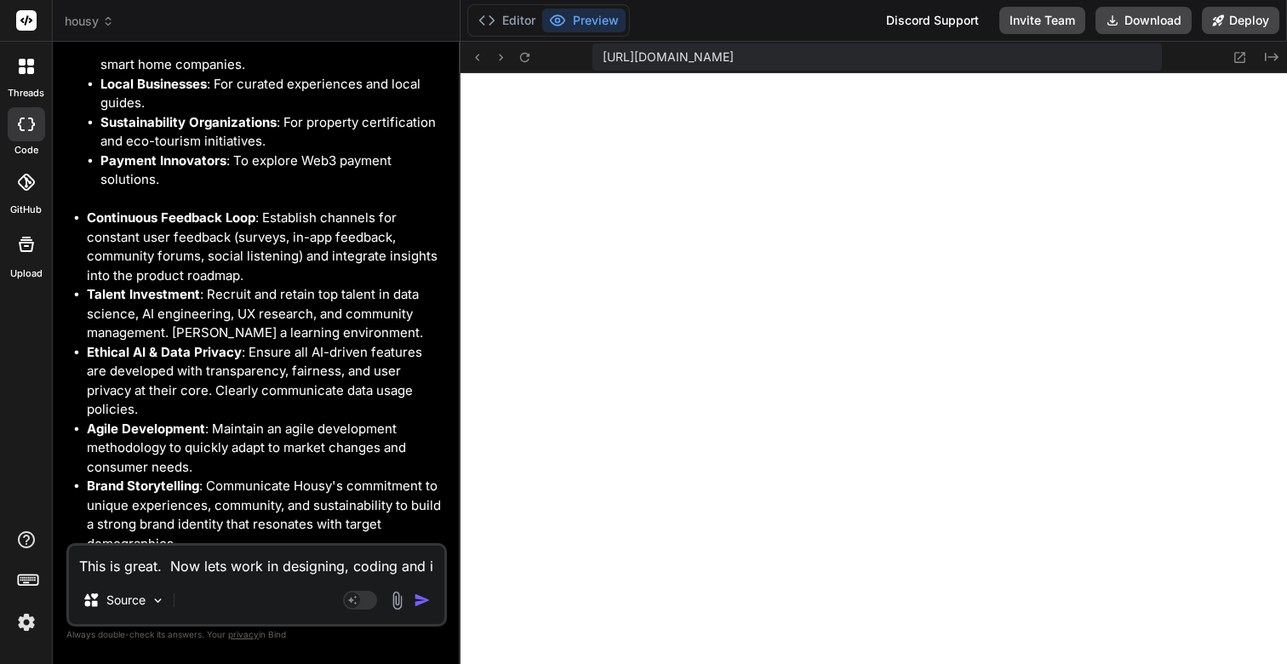
type textarea "This is great. Now lets work in designing, coding and"
type textarea "x"
type textarea "This is great. Now lets work in designing, coding and i"
type textarea "x"
type textarea "This is great. Now lets work in designing, coding and im"
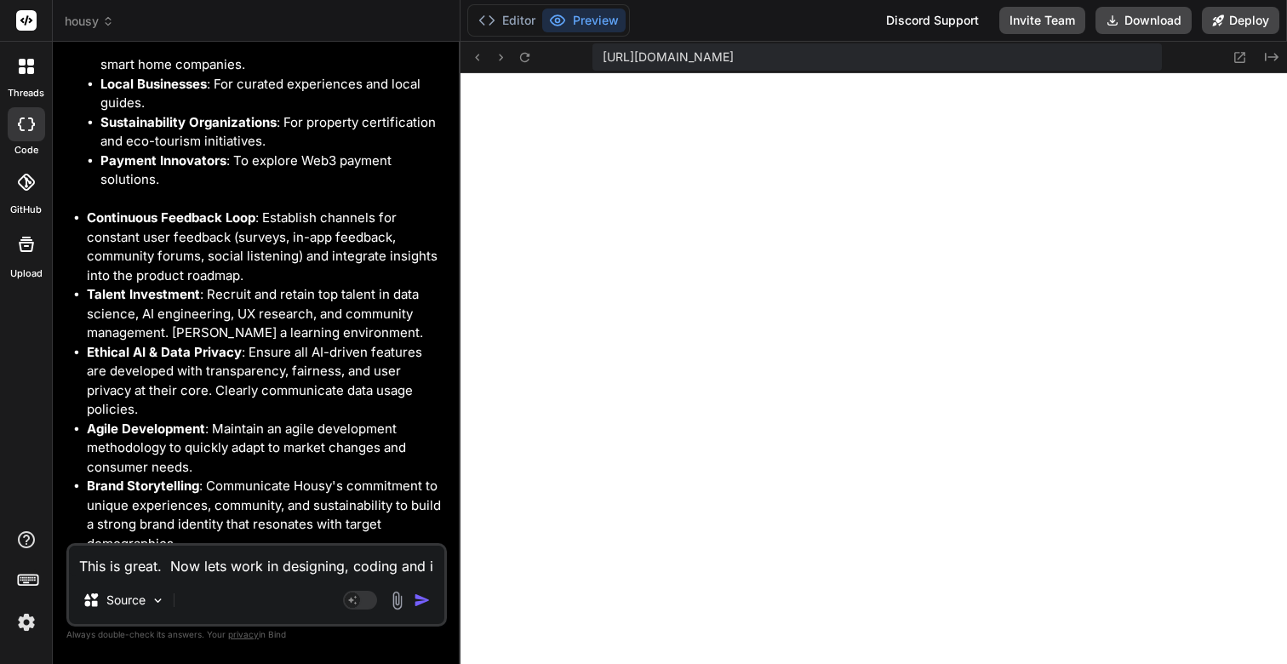
type textarea "x"
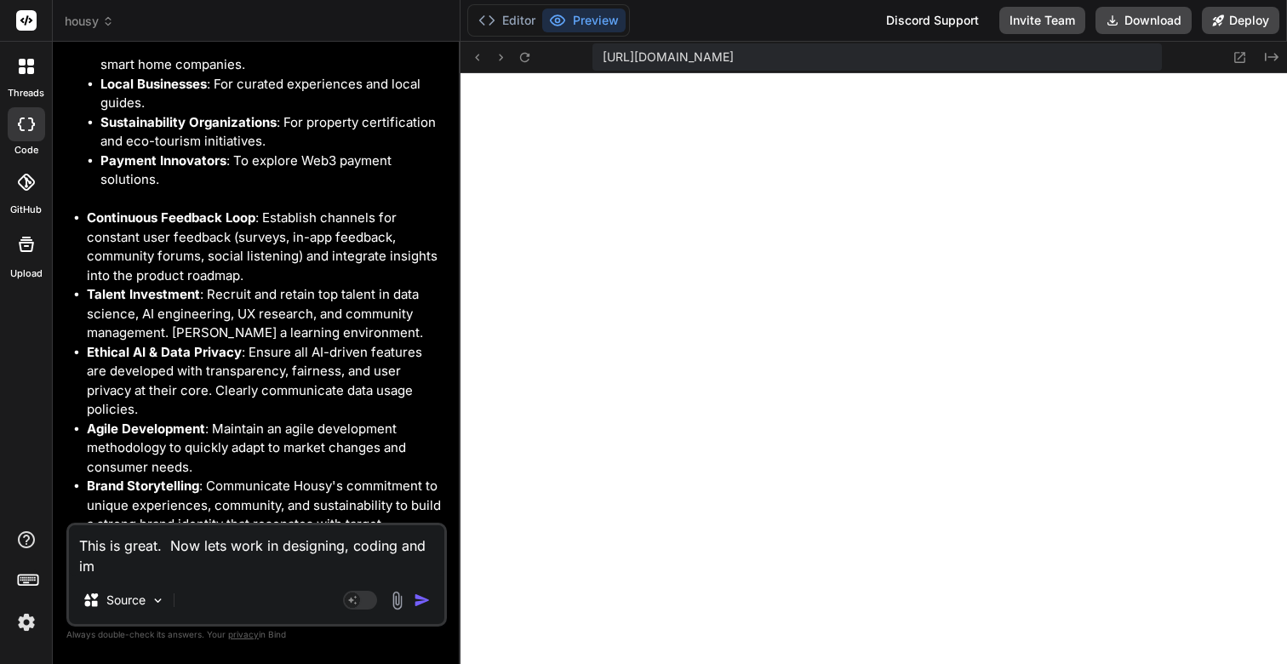
type textarea "This is great. Now lets work in designing, coding and imp"
type textarea "x"
type textarea "This is great. Now lets work in designing, coding and impl"
type textarea "x"
type textarea "This is great. Now lets work in designing, coding and imple"
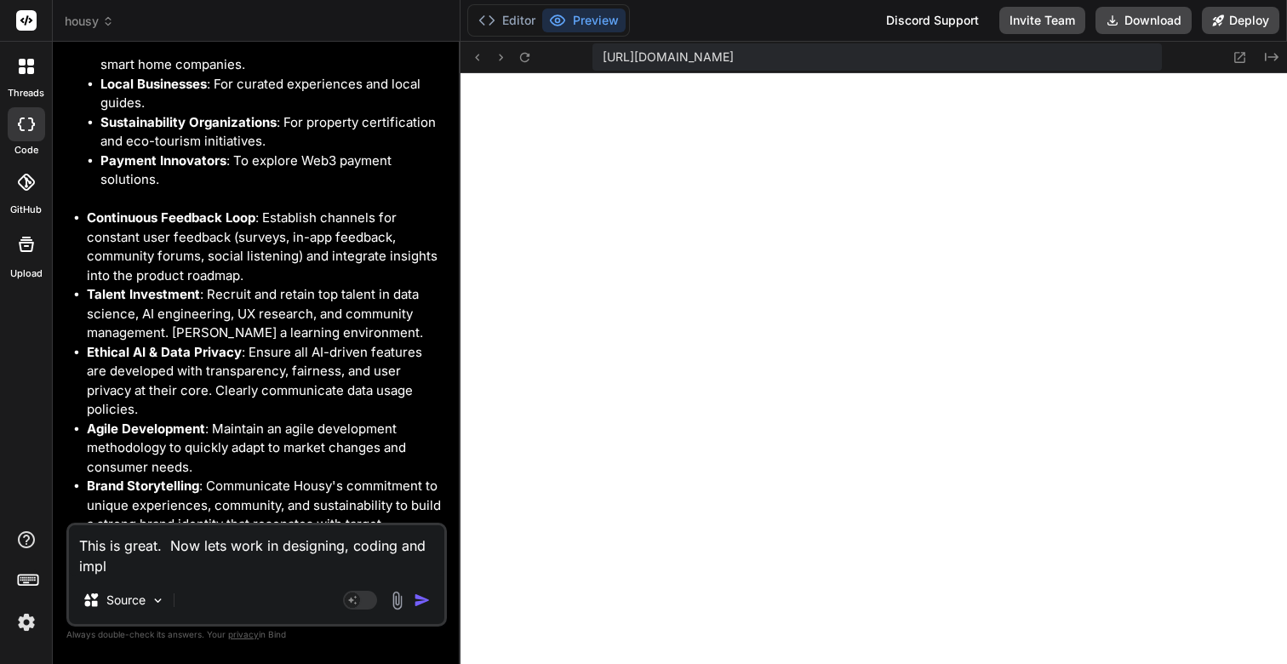
type textarea "x"
type textarea "This is great. Now lets work in designing, coding and implem"
type textarea "x"
type textarea "This is great. Now lets work in designing, coding and impleme"
type textarea "x"
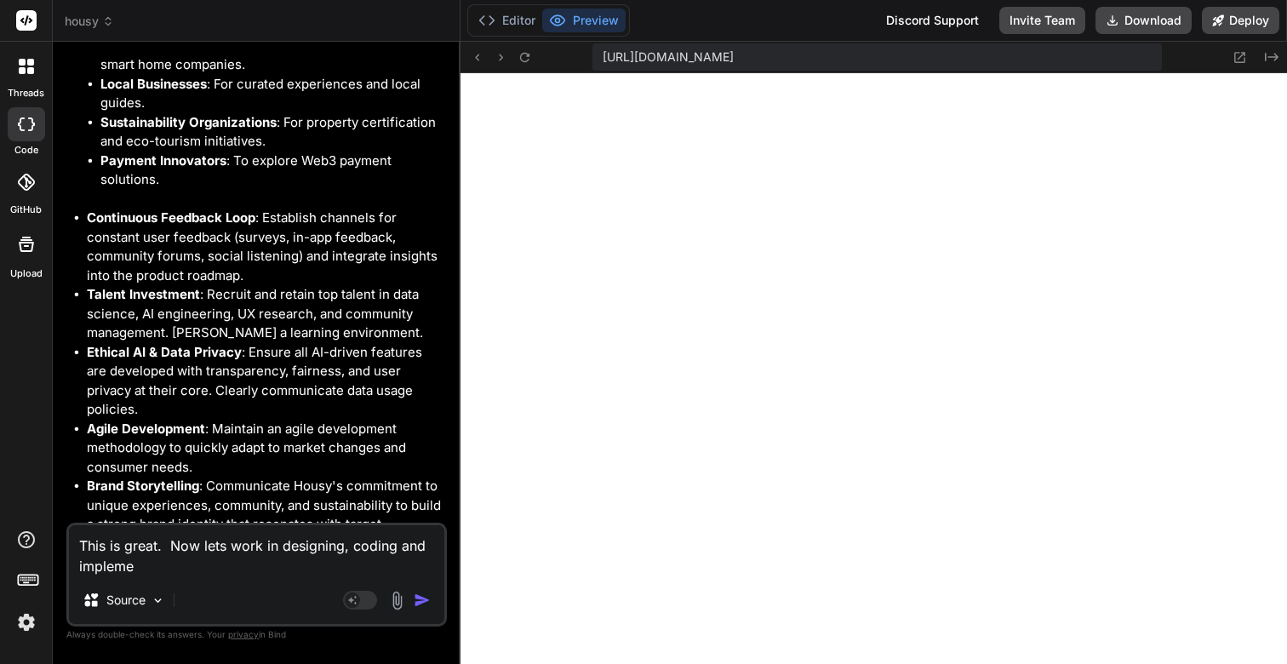
type textarea "This is great. Now lets work in designing, coding and implemen"
type textarea "x"
type textarea "This is great. Now lets work in designing, coding and implement"
type textarea "x"
type textarea "This is great. Now lets work in designing, coding and implementi"
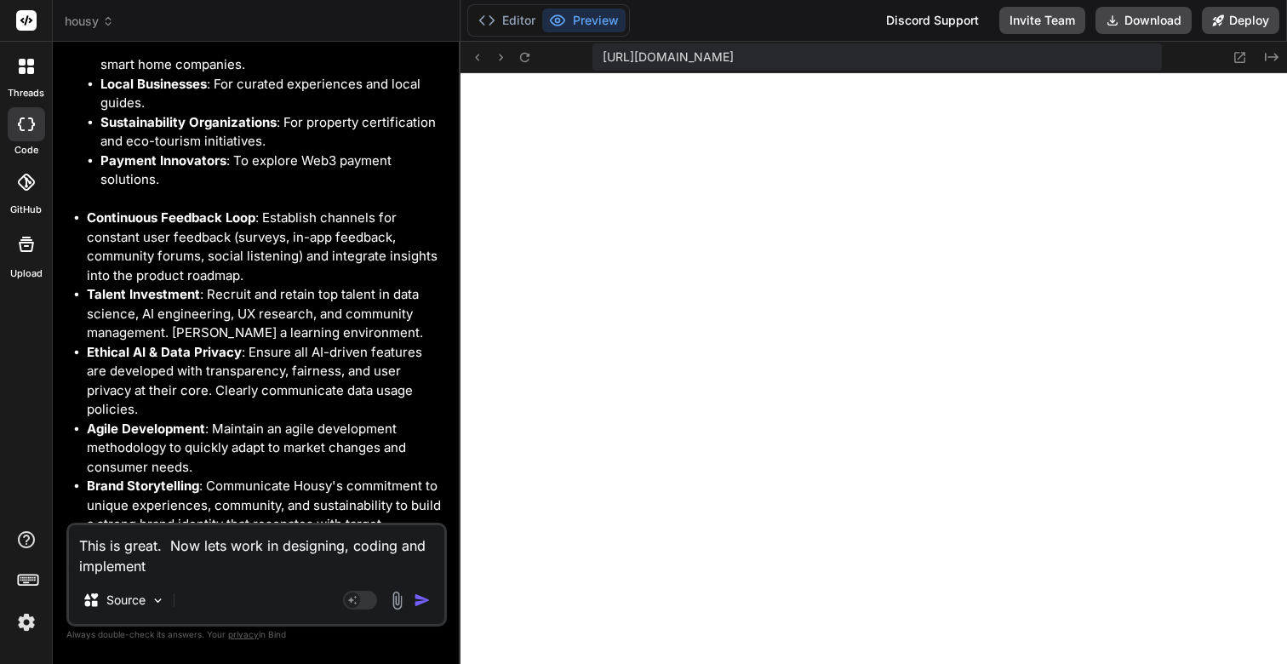
type textarea "x"
type textarea "This is great. Now lets work in designing, coding and implementin"
type textarea "x"
type textarea "This is great. Now lets work in designing, coding and implementing"
type textarea "x"
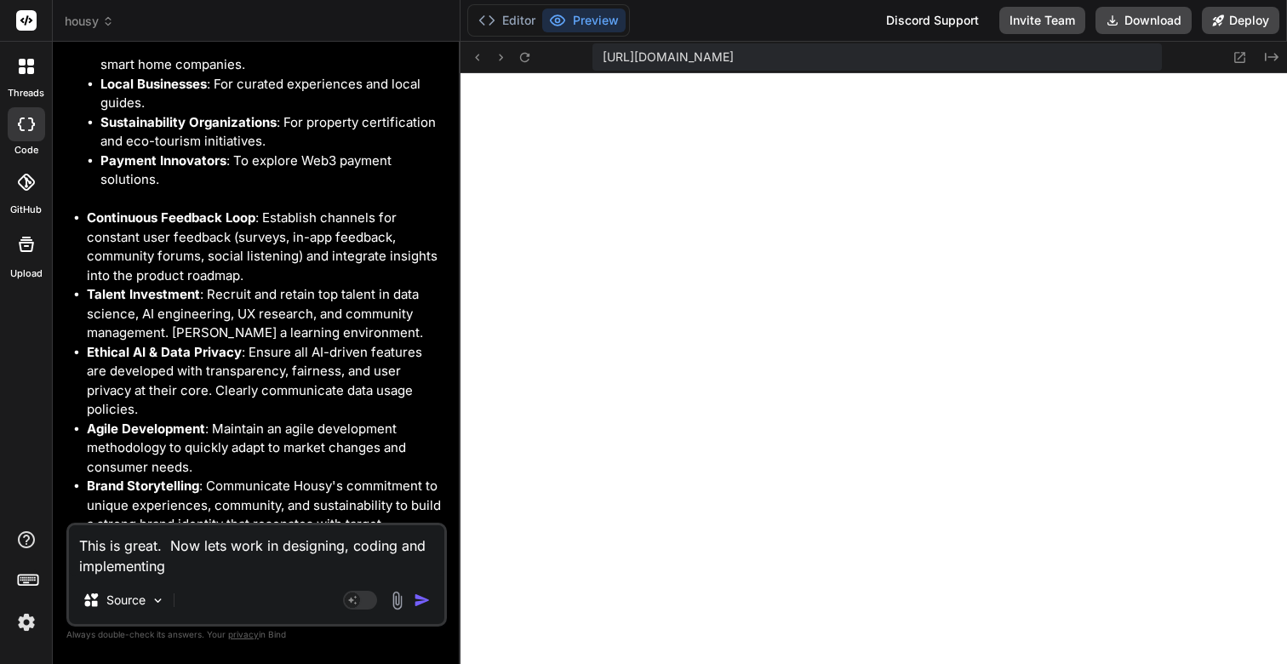
type textarea "This is great. Now lets work in designing, coding and implementing"
type textarea "x"
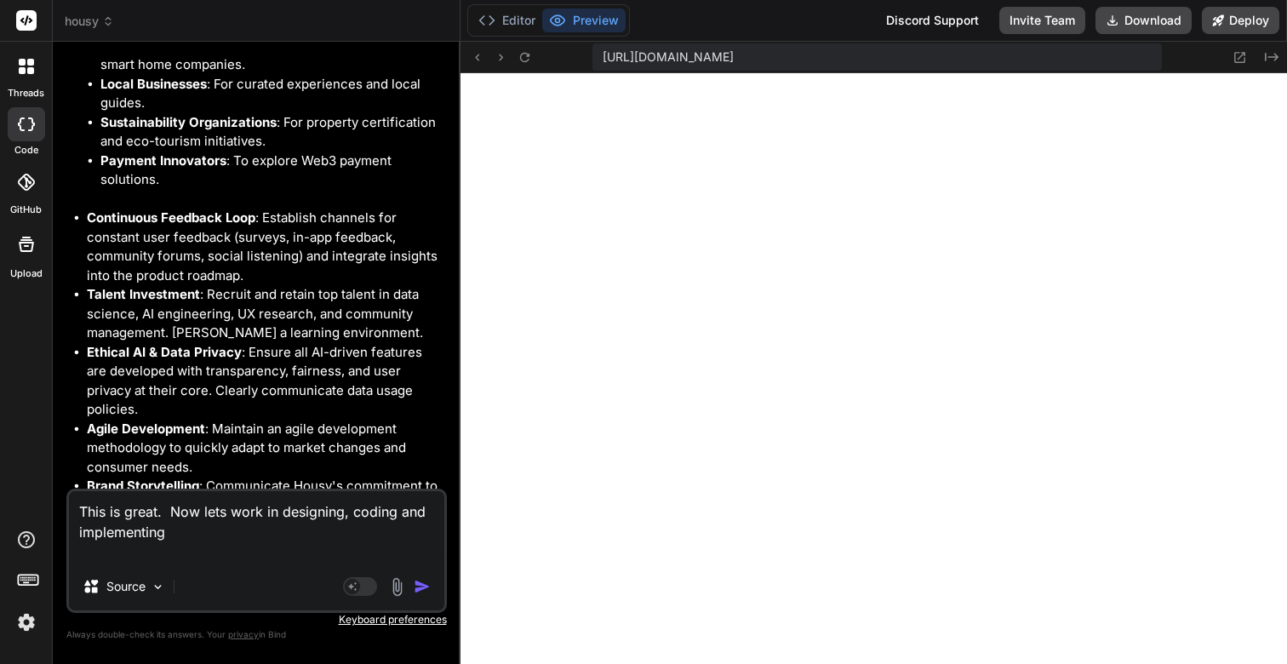
type textarea "This is great. Now lets work in designing, coding and implementing"
type textarea "x"
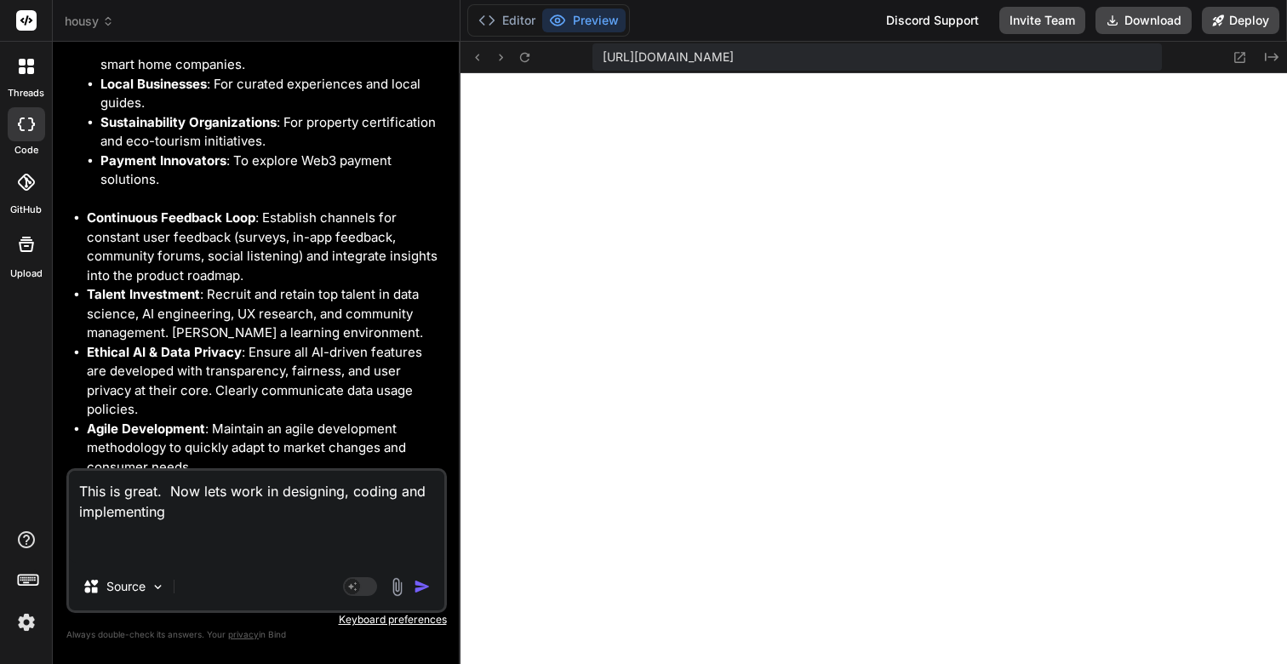
paste textarea "Phase 1: Enhance Core Intelligence & Personalization (Short-term: 6-12 months) …"
type textarea "This is great. Now lets work in designing, coding and implementing Phase 1: Enh…"
type textarea "x"
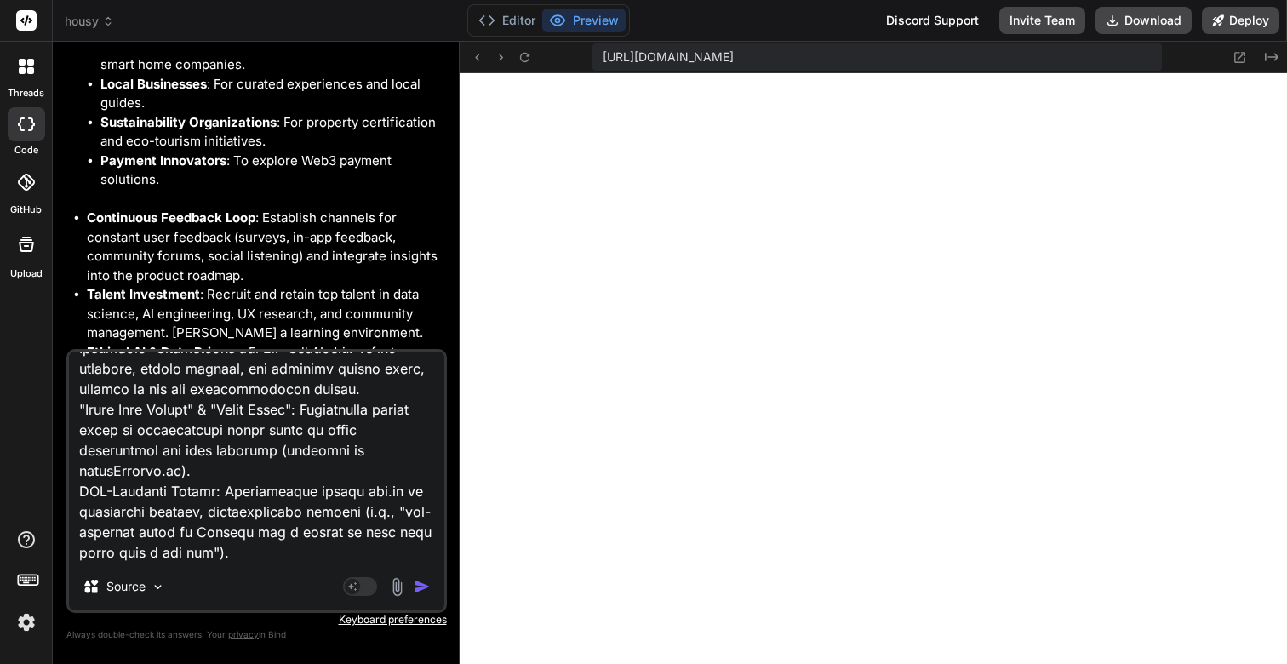
type textarea "This is great. Now lets work in designing, coding and implementing Phase 1: Enh…"
click at [412, 591] on div "Agent Mode. When this toggle is activated, AI automatically makes decisions, re…" at bounding box center [389, 586] width 98 height 20
click at [418, 591] on img "button" at bounding box center [422, 586] width 17 height 17
type textarea "x"
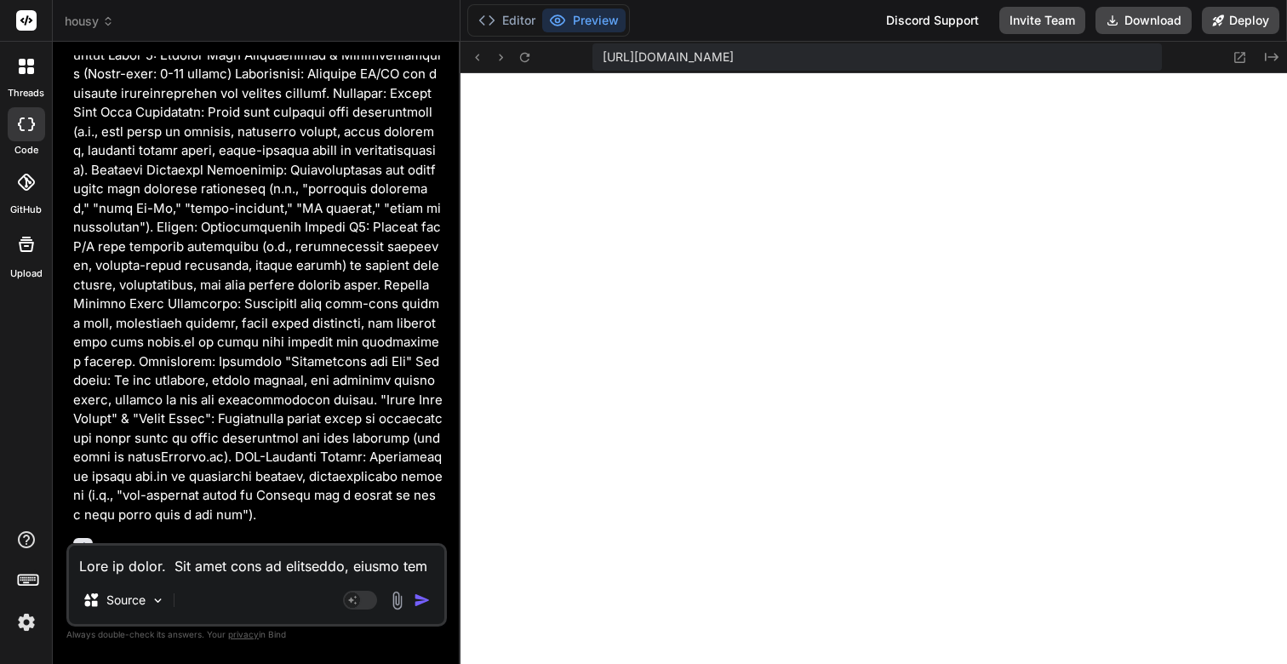
scroll to position [12427, 0]
